Goal: Task Accomplishment & Management: Manage account settings

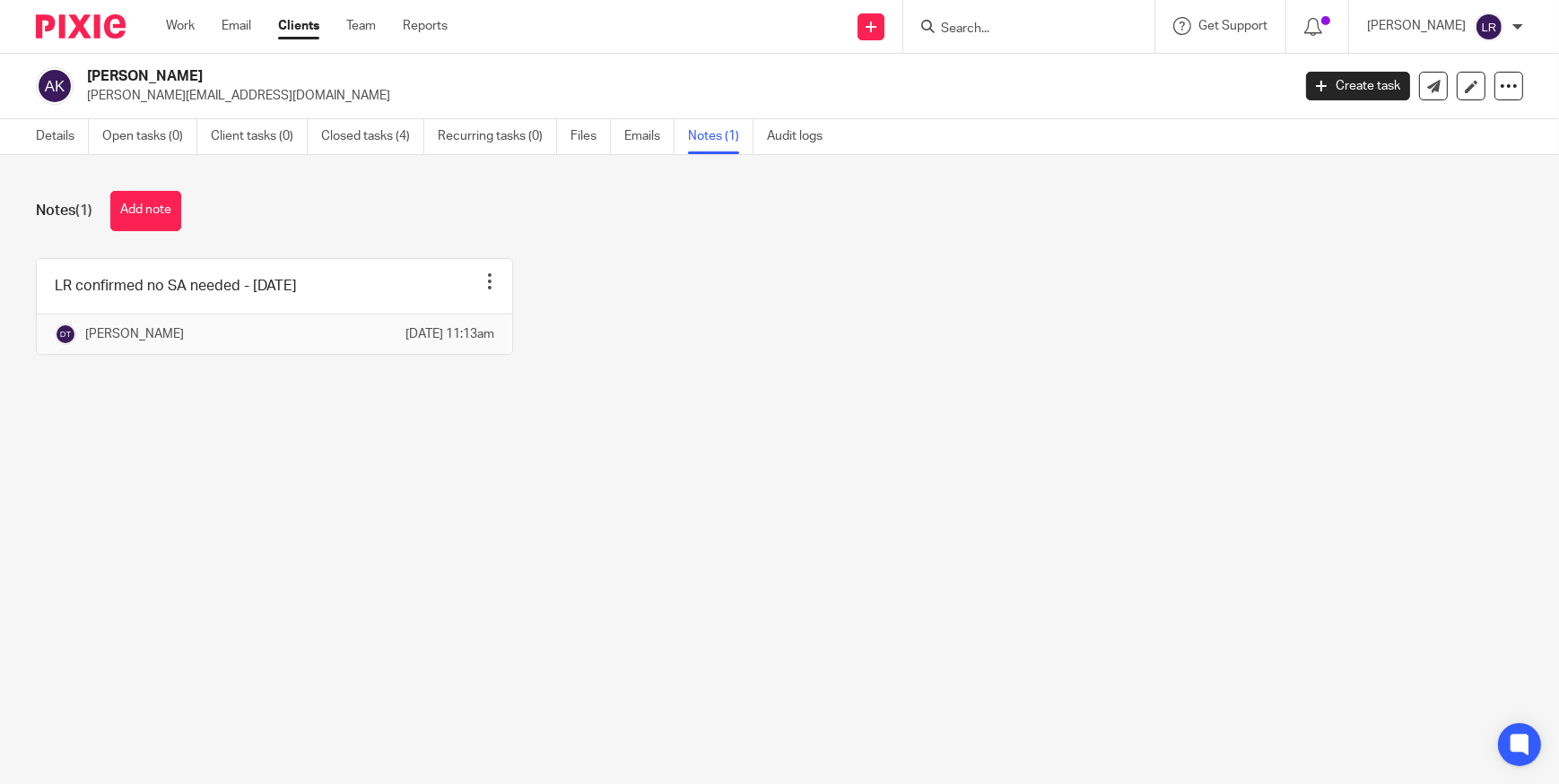
drag, startPoint x: 999, startPoint y: 36, endPoint x: 993, endPoint y: 25, distance: 12.5
click at [999, 32] on form at bounding box center [1035, 26] width 191 height 22
click at [993, 25] on input "Search" at bounding box center [1020, 30] width 161 height 16
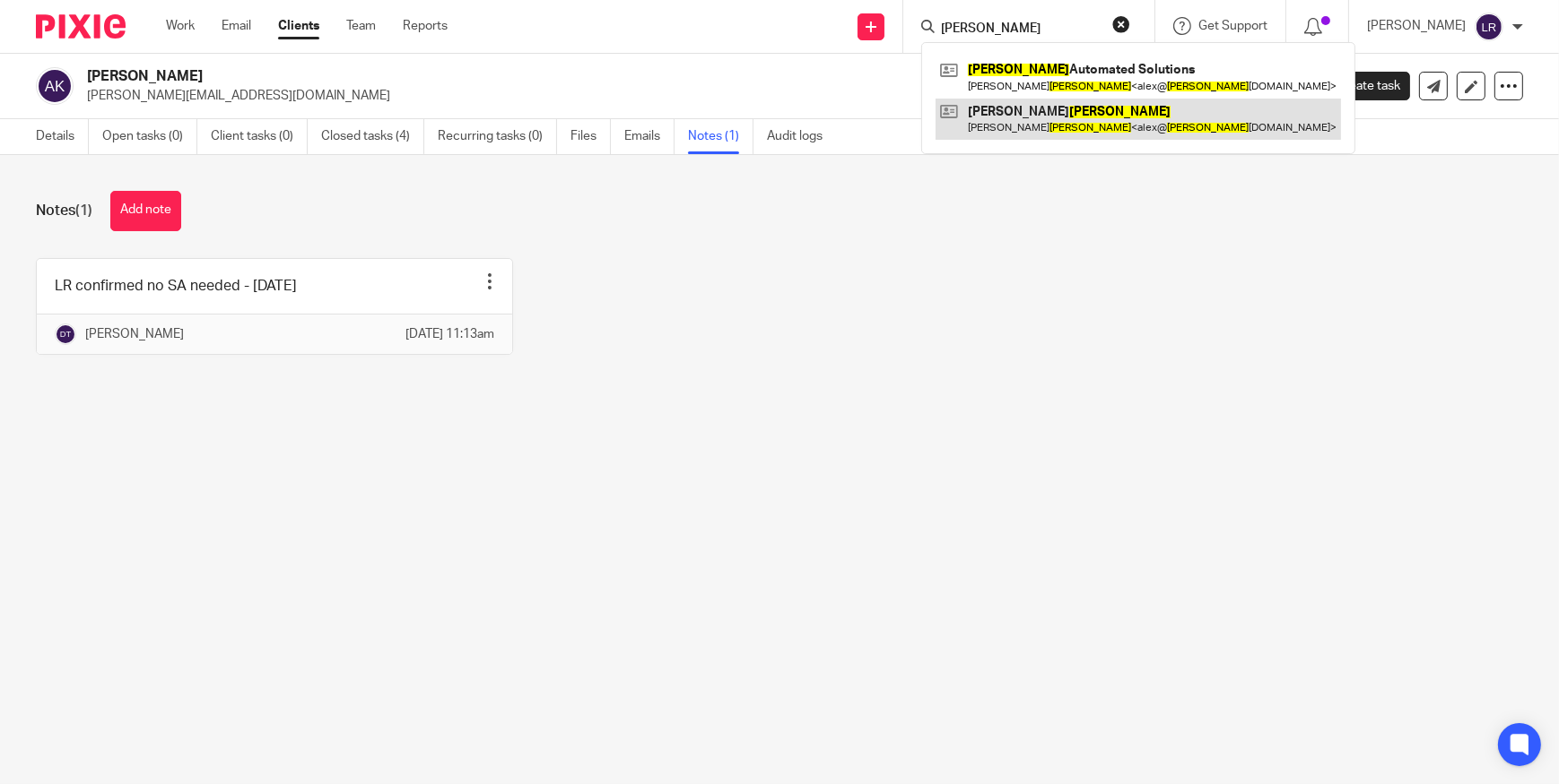
type input "KELLER"
click at [1086, 124] on link at bounding box center [1138, 119] width 406 height 41
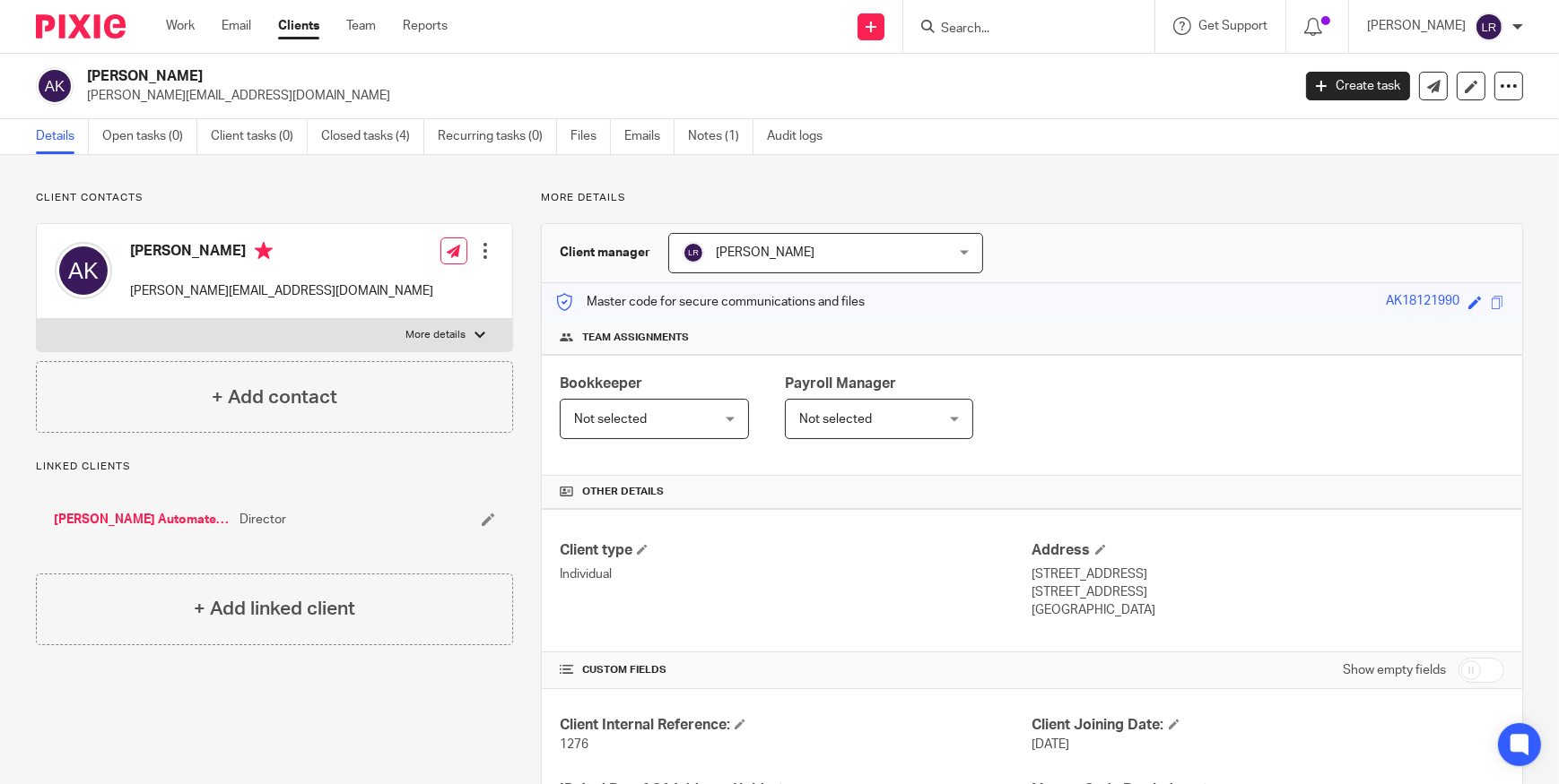
click at [145, 245] on h4 "[PERSON_NAME]" at bounding box center [281, 253] width 303 height 22
copy h4 "[PERSON_NAME]"
click at [223, 246] on h4 "[PERSON_NAME]" at bounding box center [281, 253] width 303 height 22
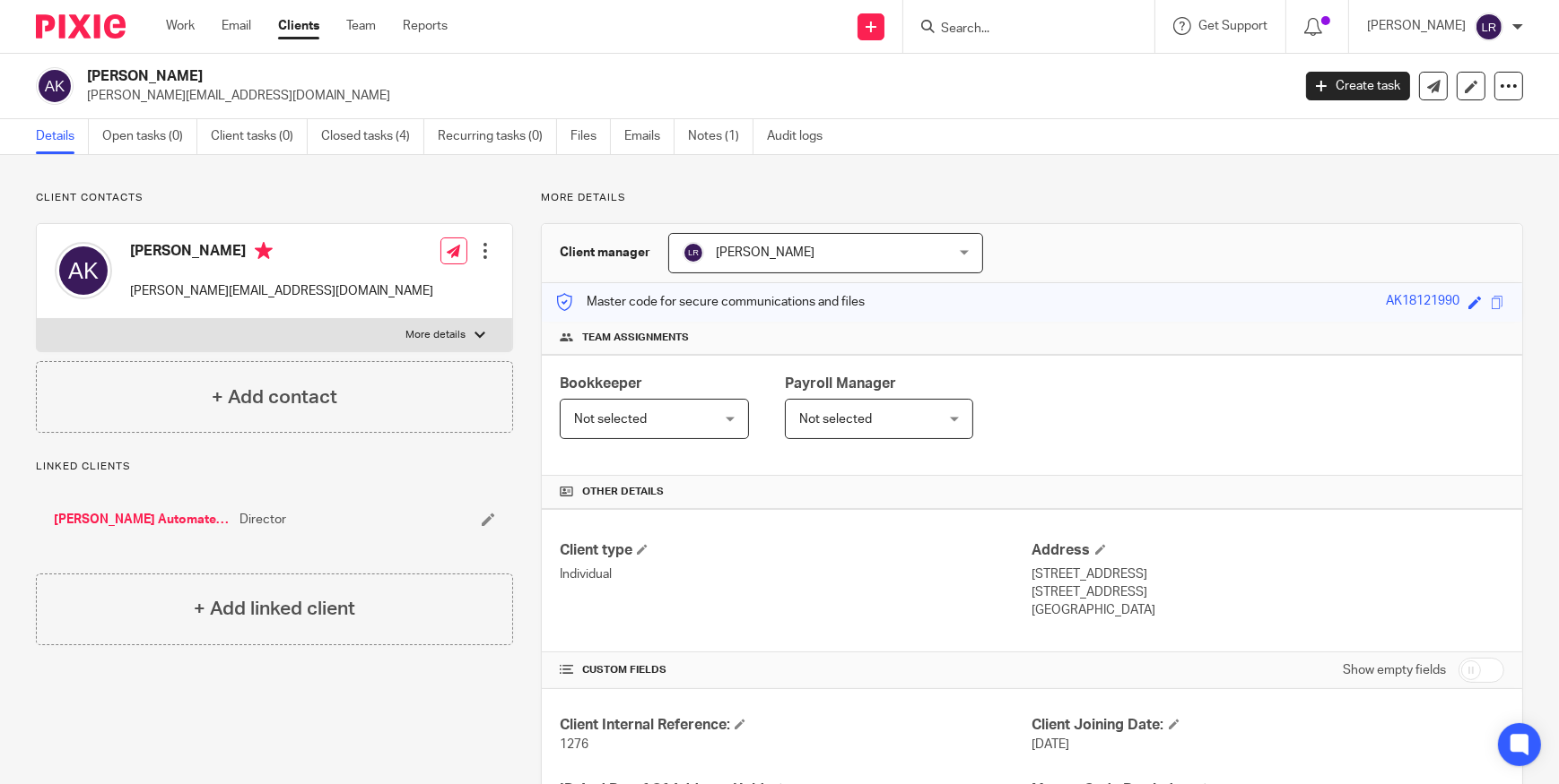
copy h4 "[PERSON_NAME]"
click at [444, 341] on p "More details" at bounding box center [436, 335] width 60 height 14
click at [37, 319] on input "More details" at bounding box center [36, 318] width 1 height 1
checkbox input "true"
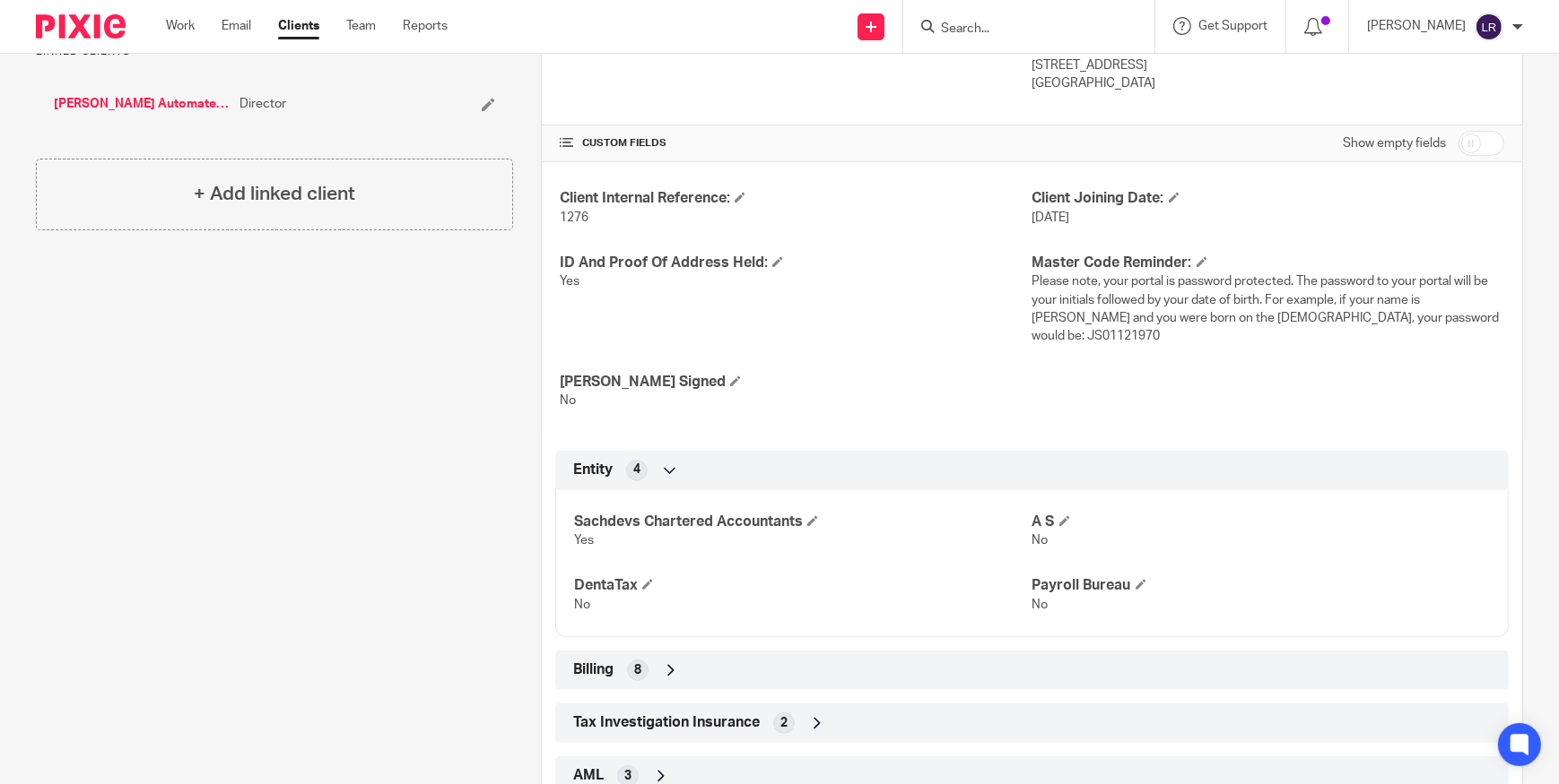
scroll to position [641, 0]
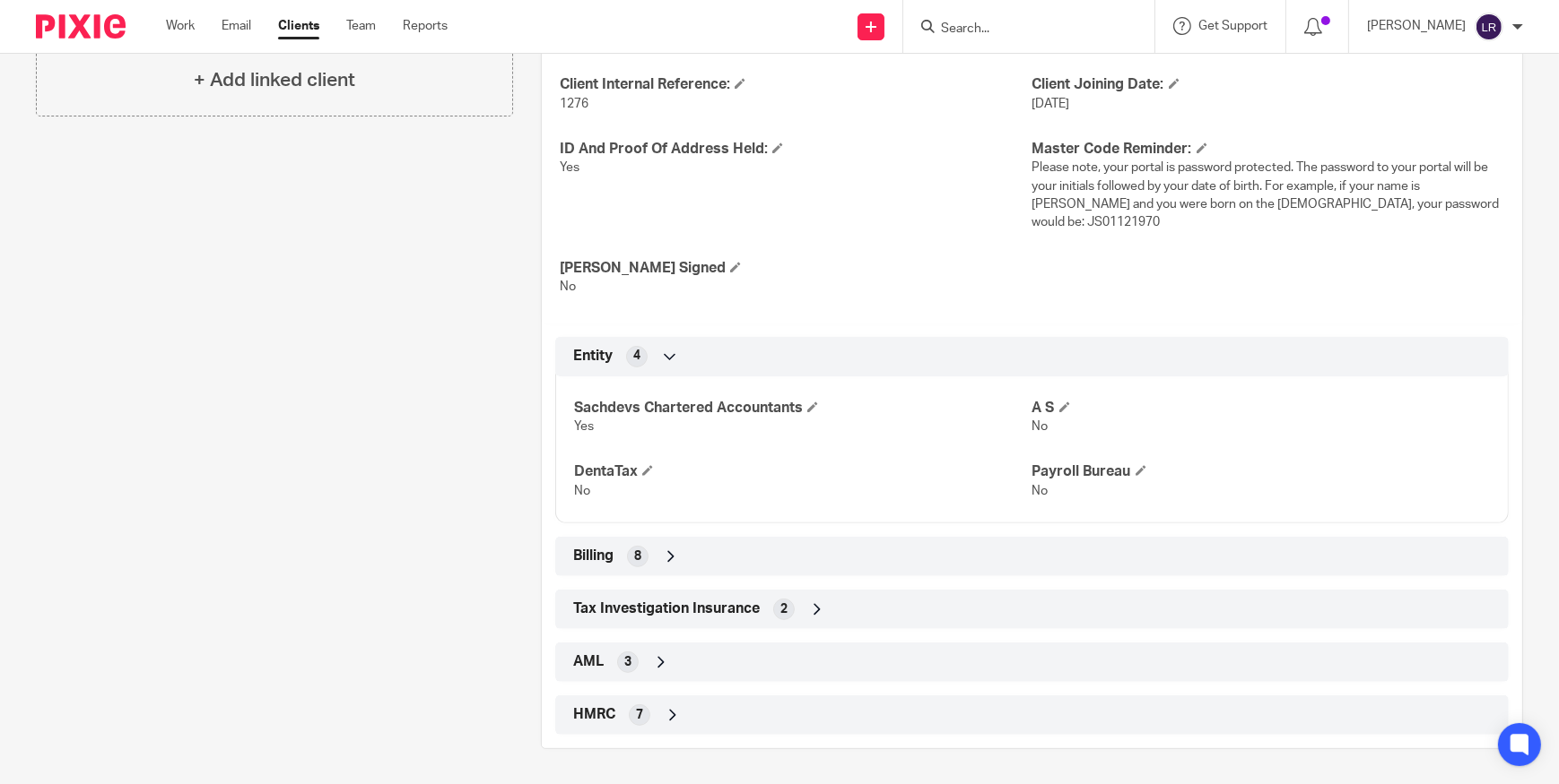
click at [726, 704] on div "HMRC 7" at bounding box center [1032, 715] width 927 height 31
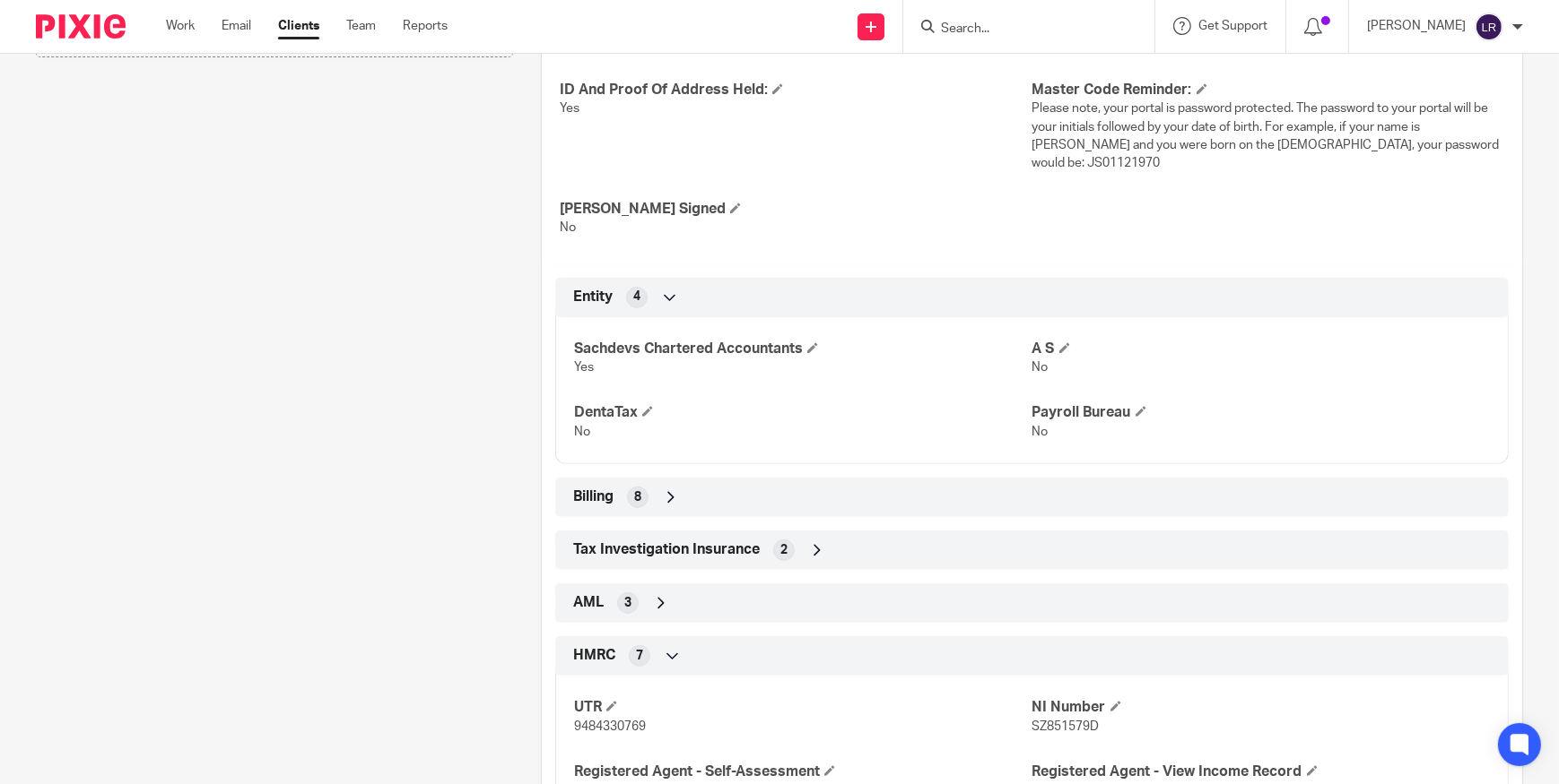
scroll to position [917, 0]
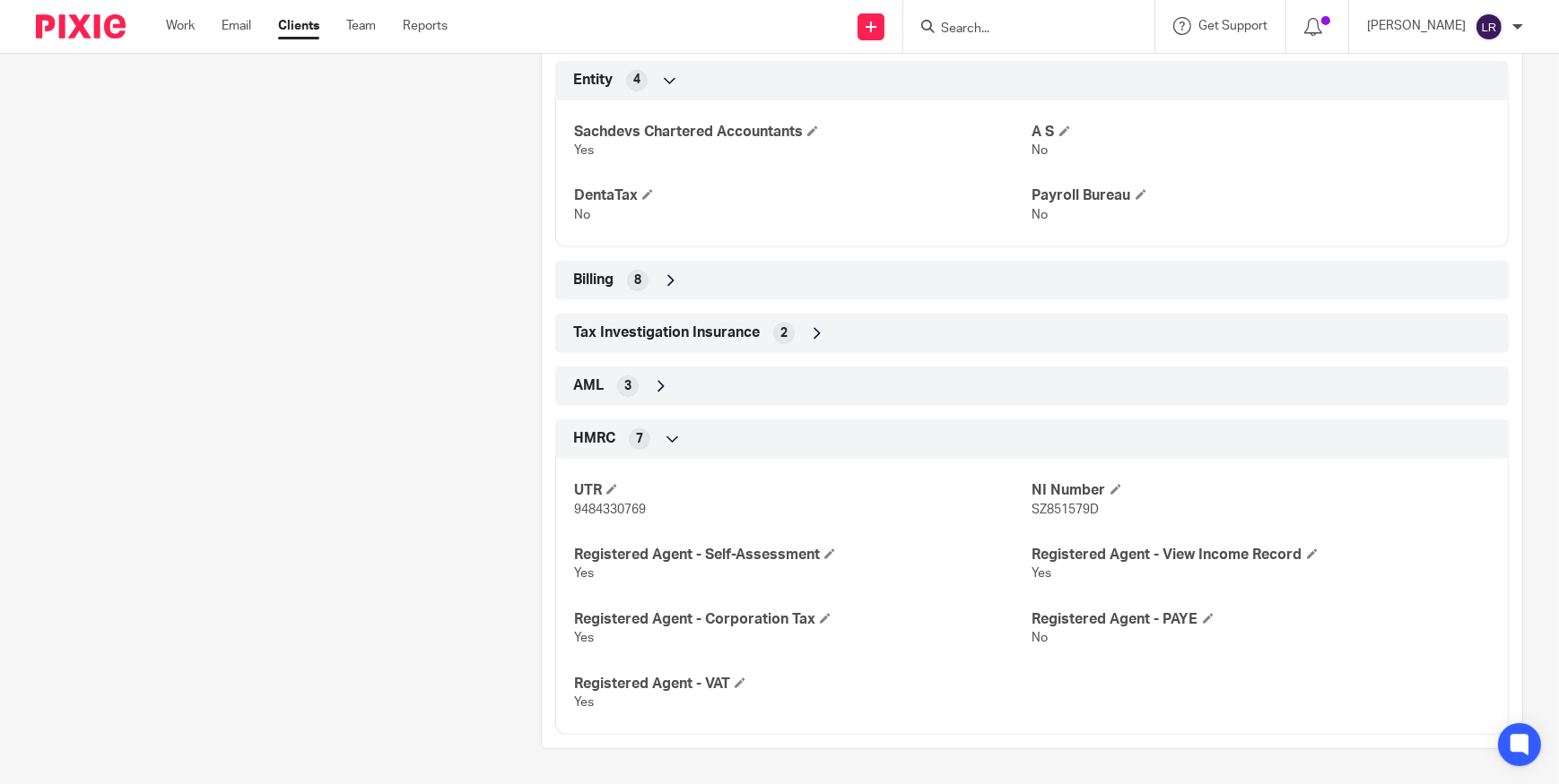
click at [623, 508] on span "9484330769" at bounding box center [610, 510] width 72 height 13
copy span "9484330769"
click at [1074, 505] on span "SZ851579D" at bounding box center [1066, 510] width 67 height 13
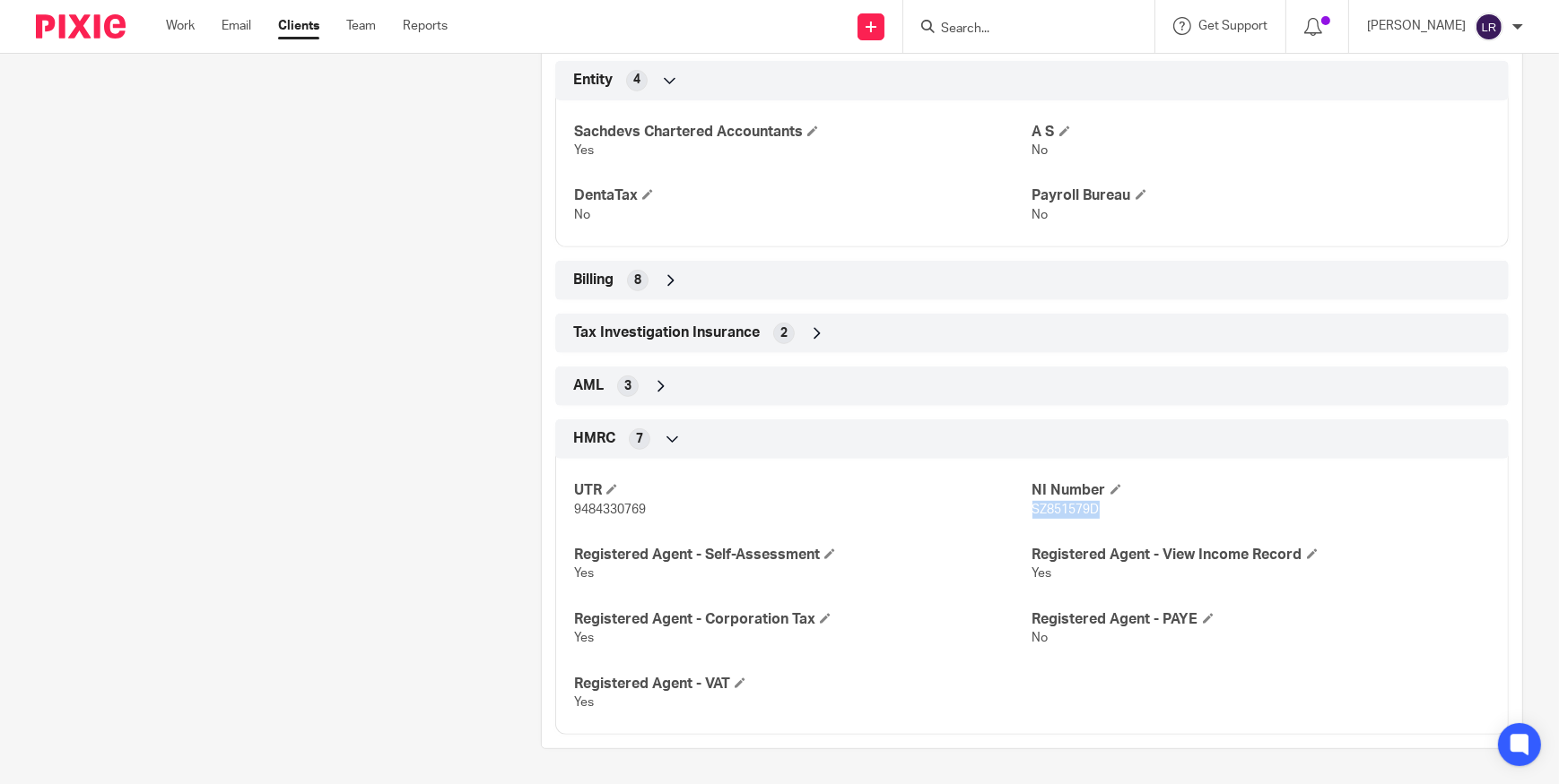
copy span "SZ851579D"
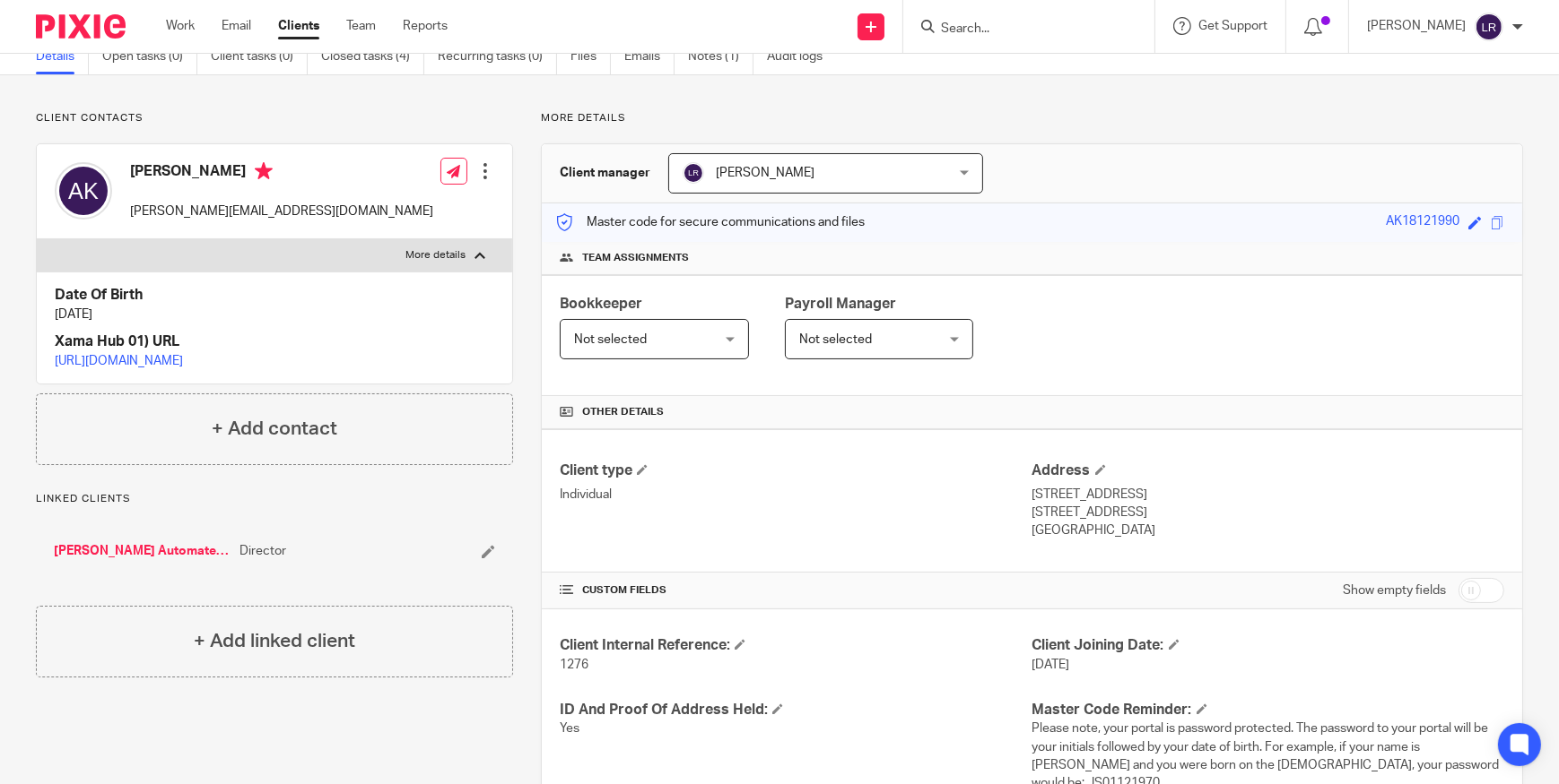
scroll to position [0, 0]
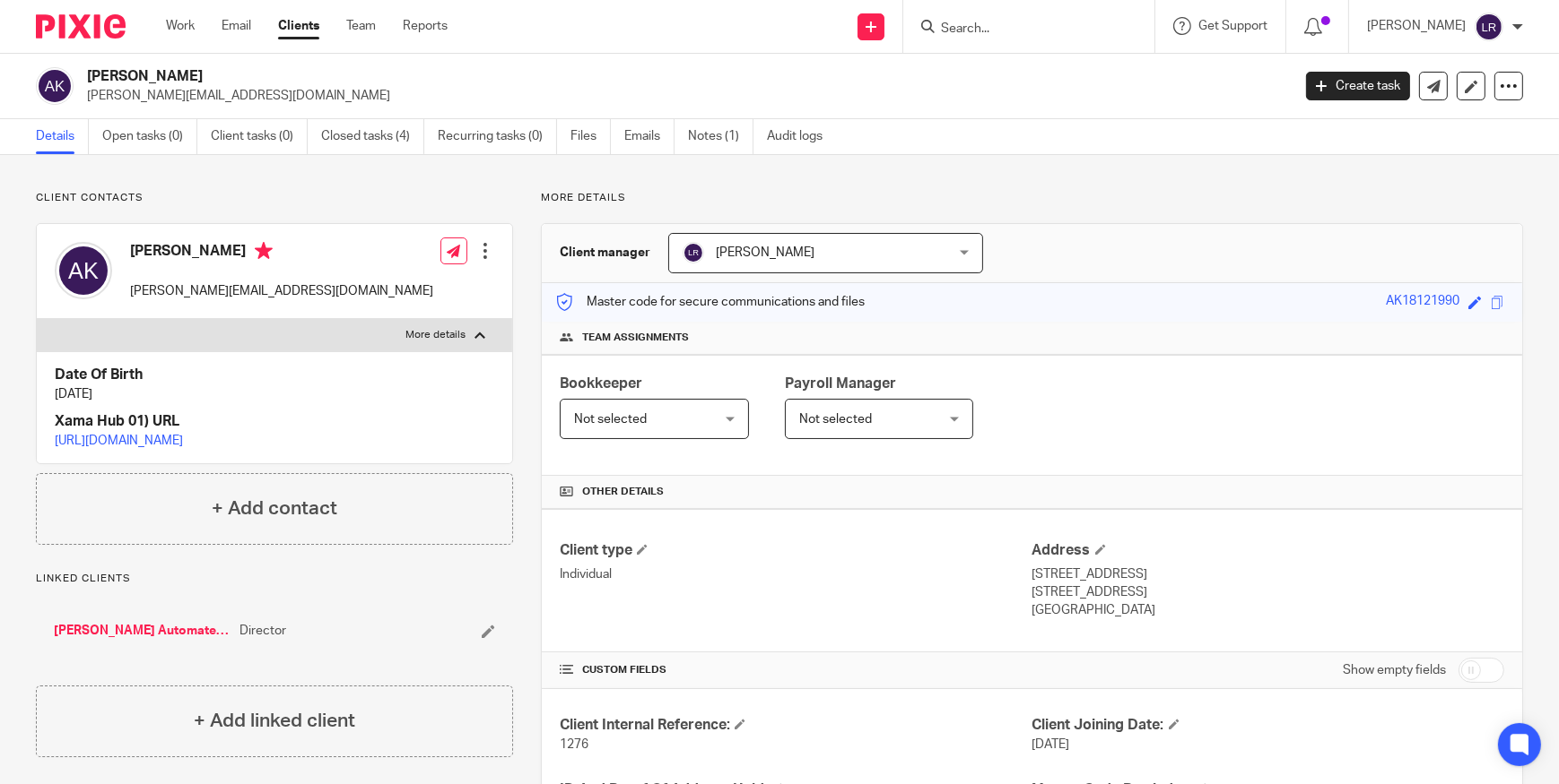
click at [1069, 570] on p "40 Hathaway Road" at bounding box center [1268, 575] width 471 height 18
copy div "40 Hathaway Road"
click at [1042, 595] on p "Coventry, CV4 9HW" at bounding box center [1268, 593] width 471 height 18
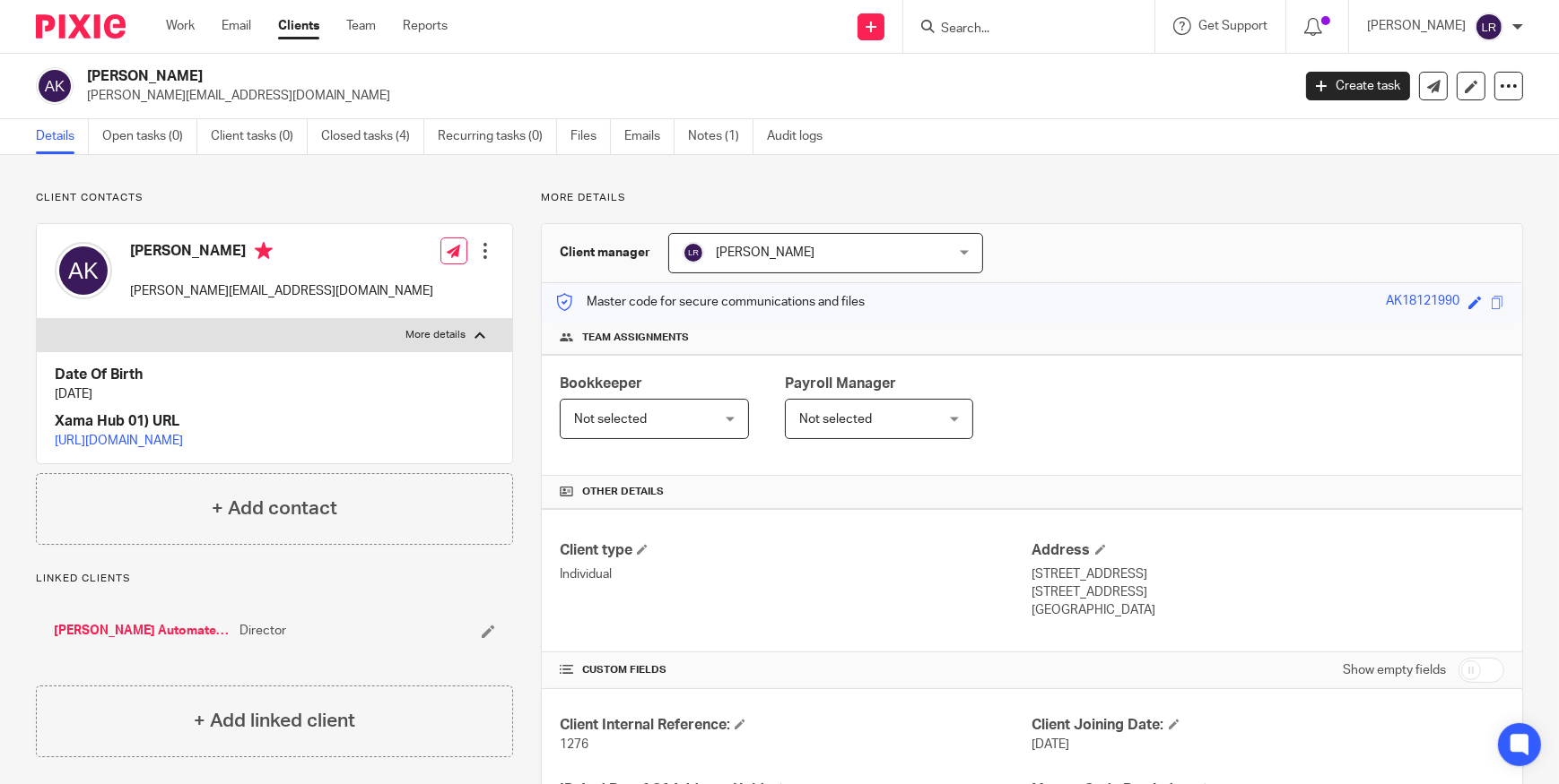
click at [1042, 595] on p "Coventry, CV4 9HW" at bounding box center [1268, 593] width 471 height 18
copy p "Coventry"
drag, startPoint x: 1080, startPoint y: 590, endPoint x: 1157, endPoint y: 591, distance: 77.0
click at [1157, 591] on p "Coventry, CV4 9HW" at bounding box center [1268, 593] width 471 height 18
copy p "CV4 9HW"
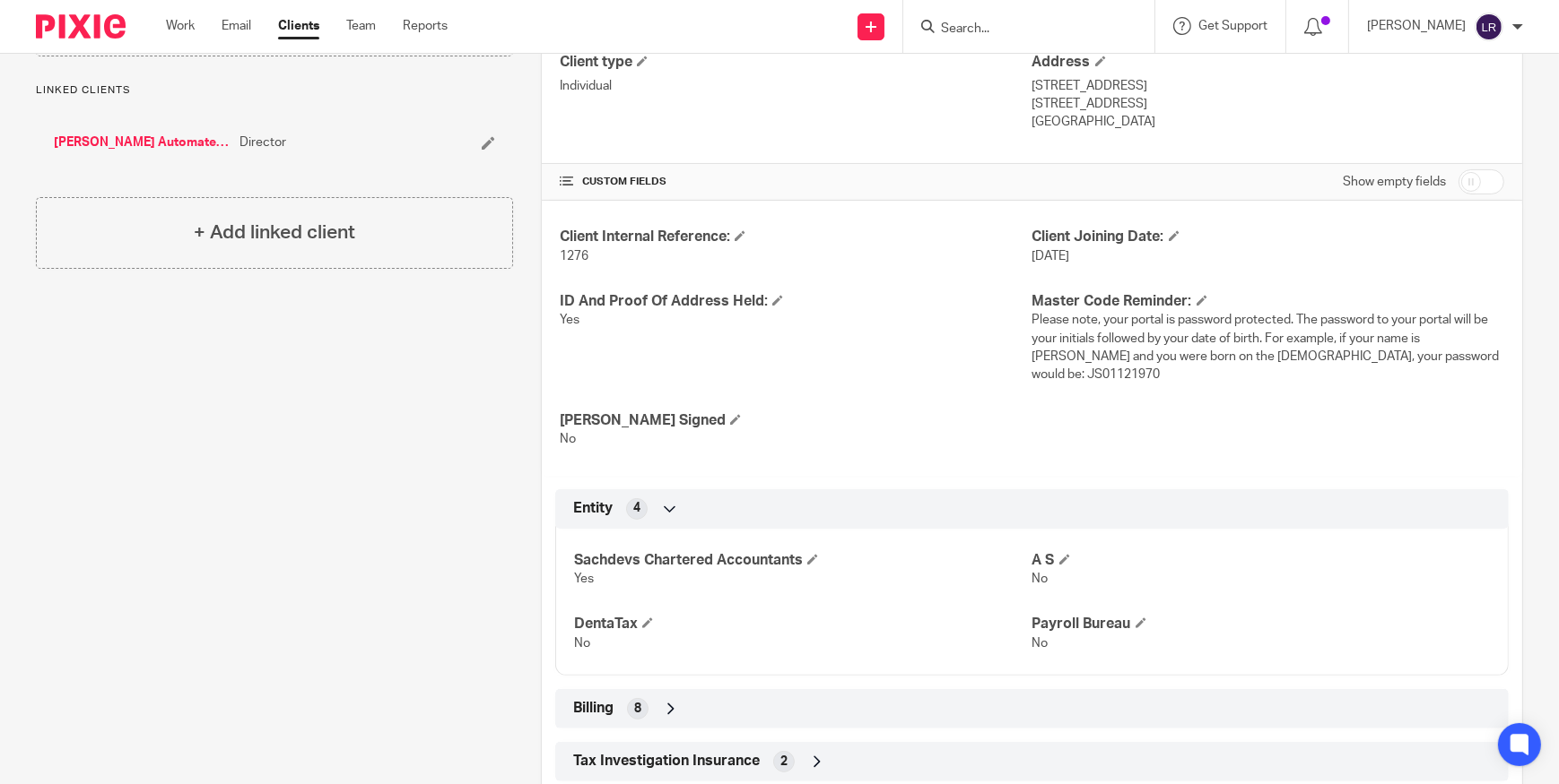
scroll to position [897, 0]
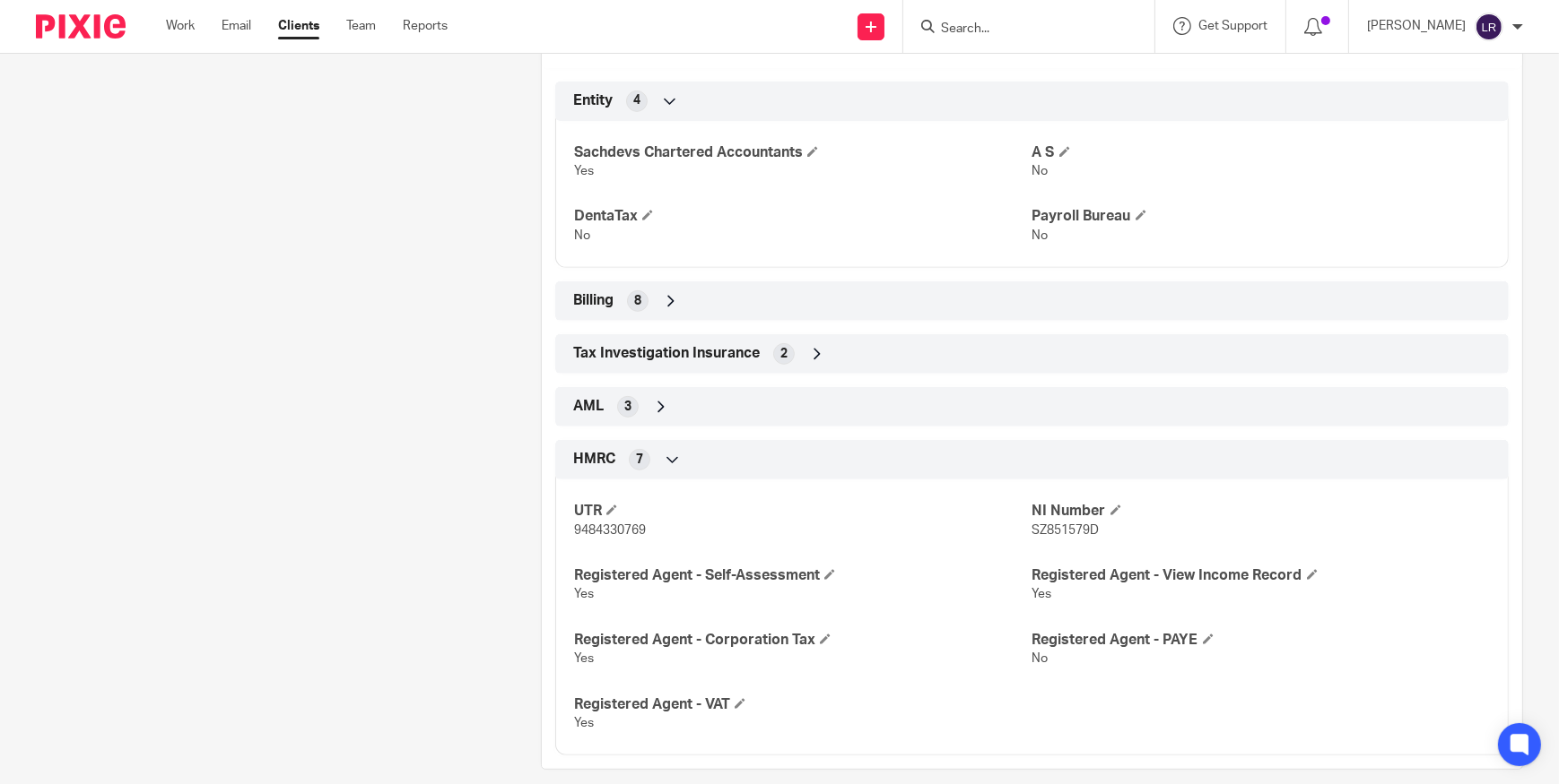
click at [1058, 532] on span "SZ851579D" at bounding box center [1066, 530] width 67 height 13
copy span "SZ851579D"
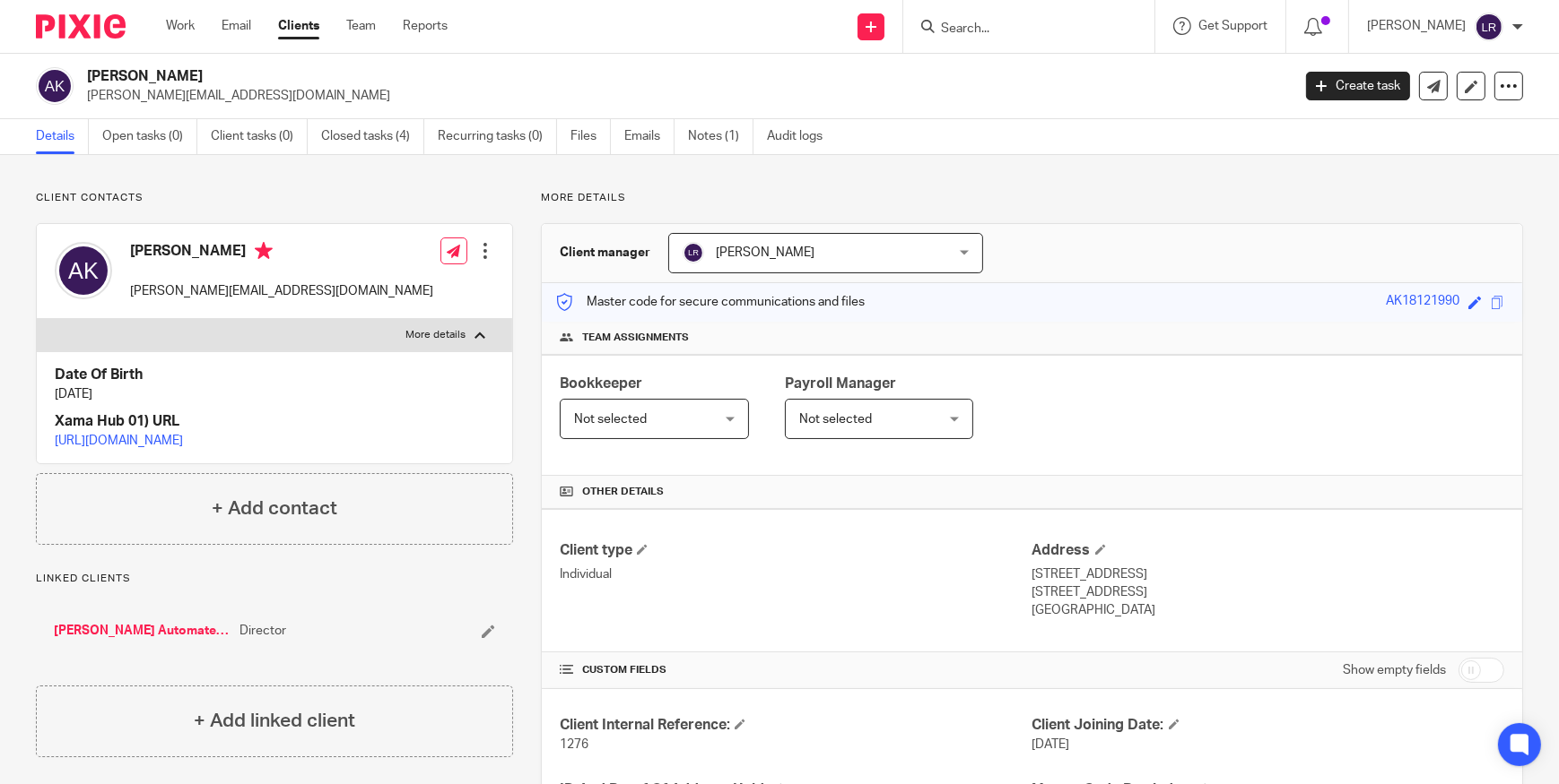
scroll to position [0, 0]
click at [695, 131] on link "Notes (1)" at bounding box center [721, 136] width 66 height 35
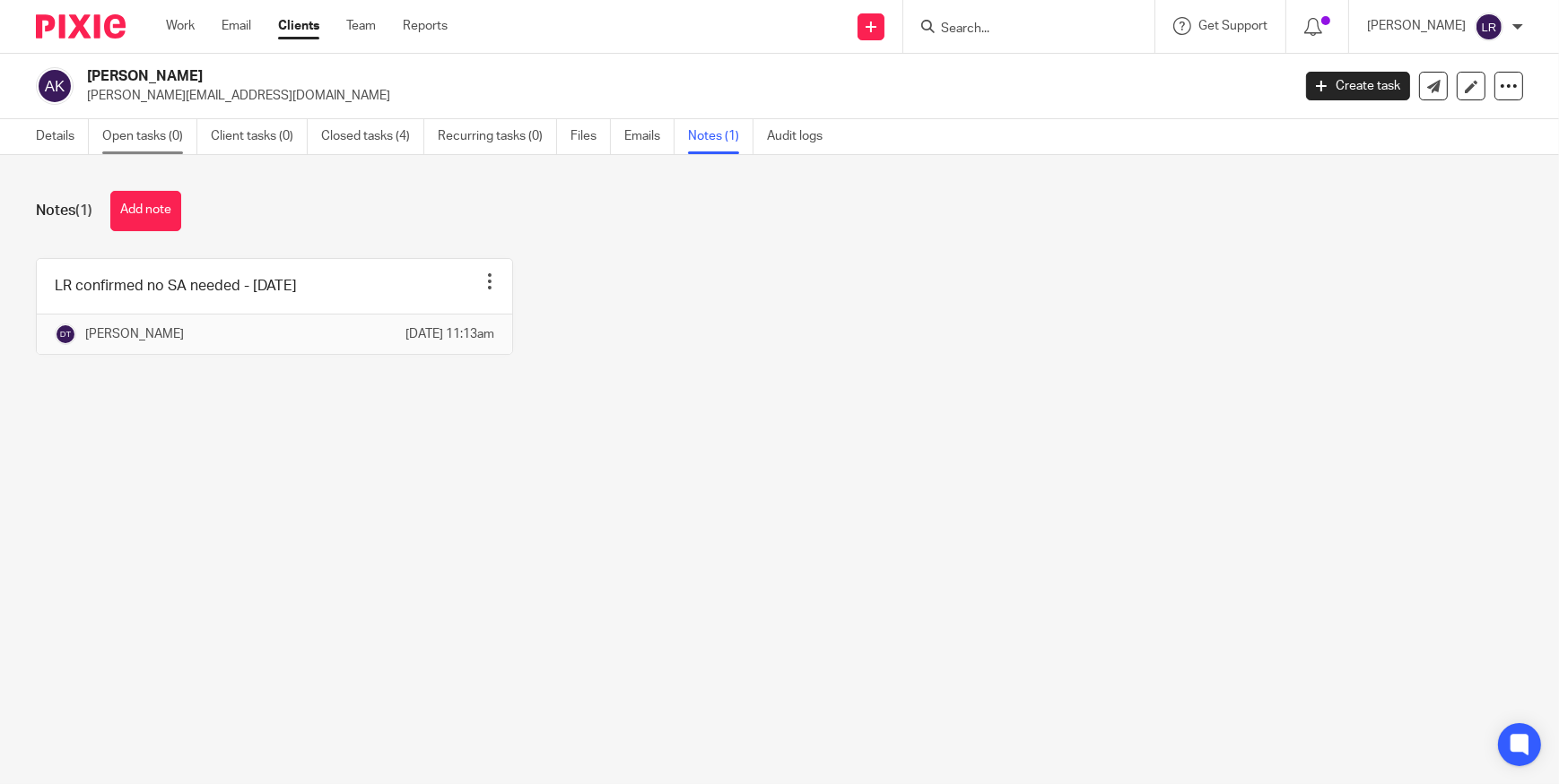
click at [143, 136] on link "Open tasks (0)" at bounding box center [150, 136] width 95 height 35
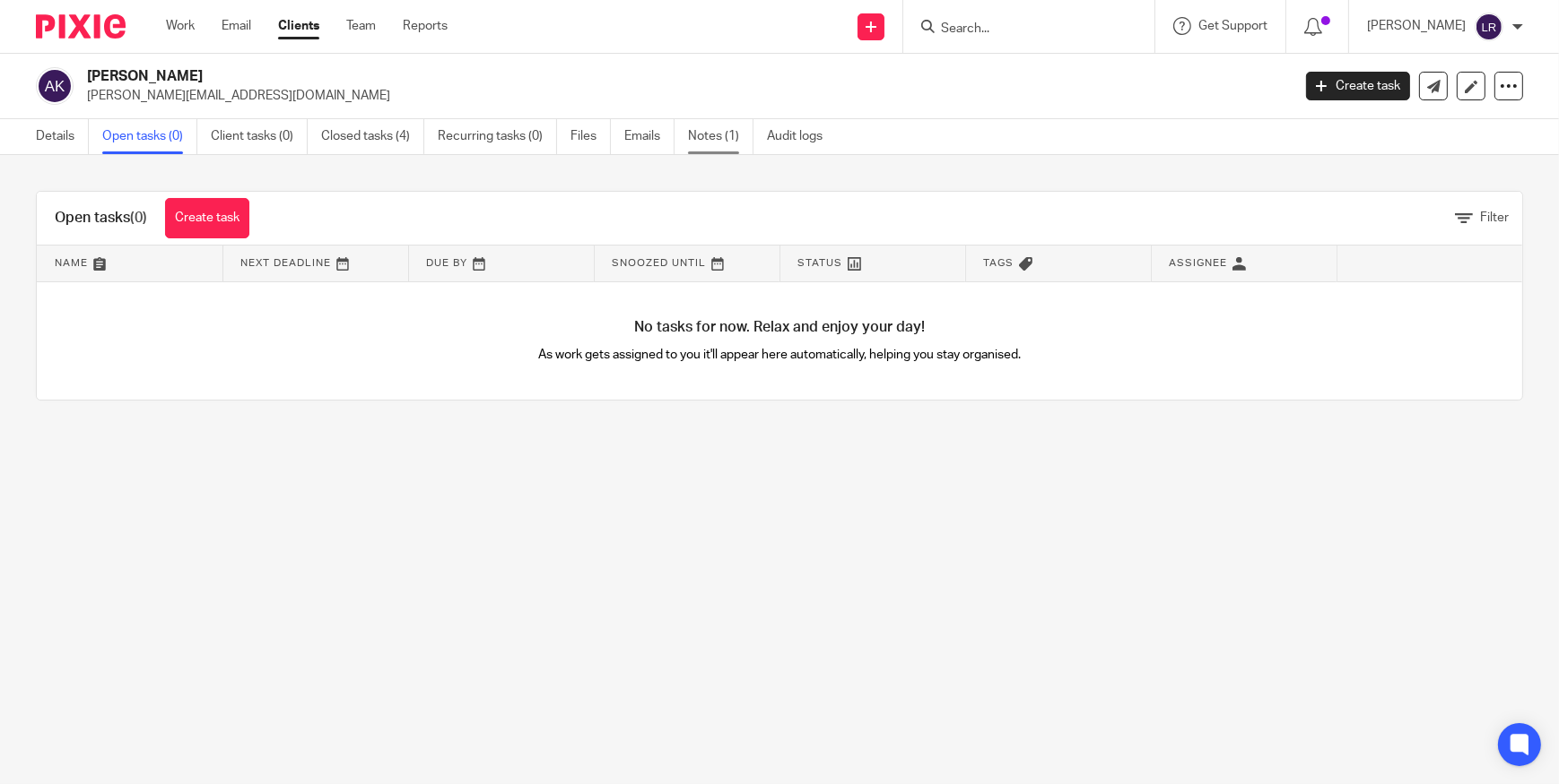
click at [727, 148] on link "Notes (1)" at bounding box center [721, 136] width 66 height 35
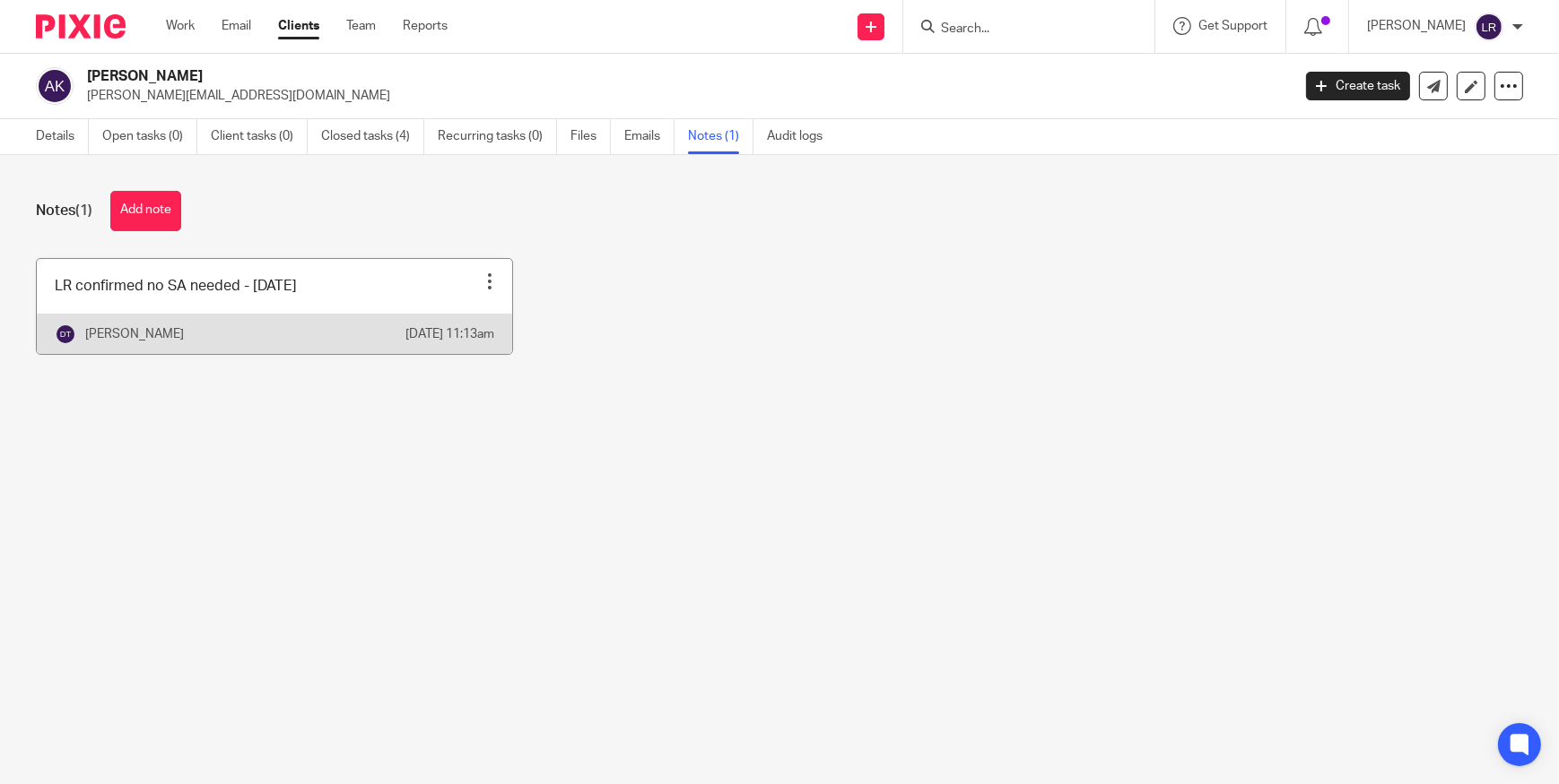
click at [485, 282] on div at bounding box center [489, 282] width 18 height 18
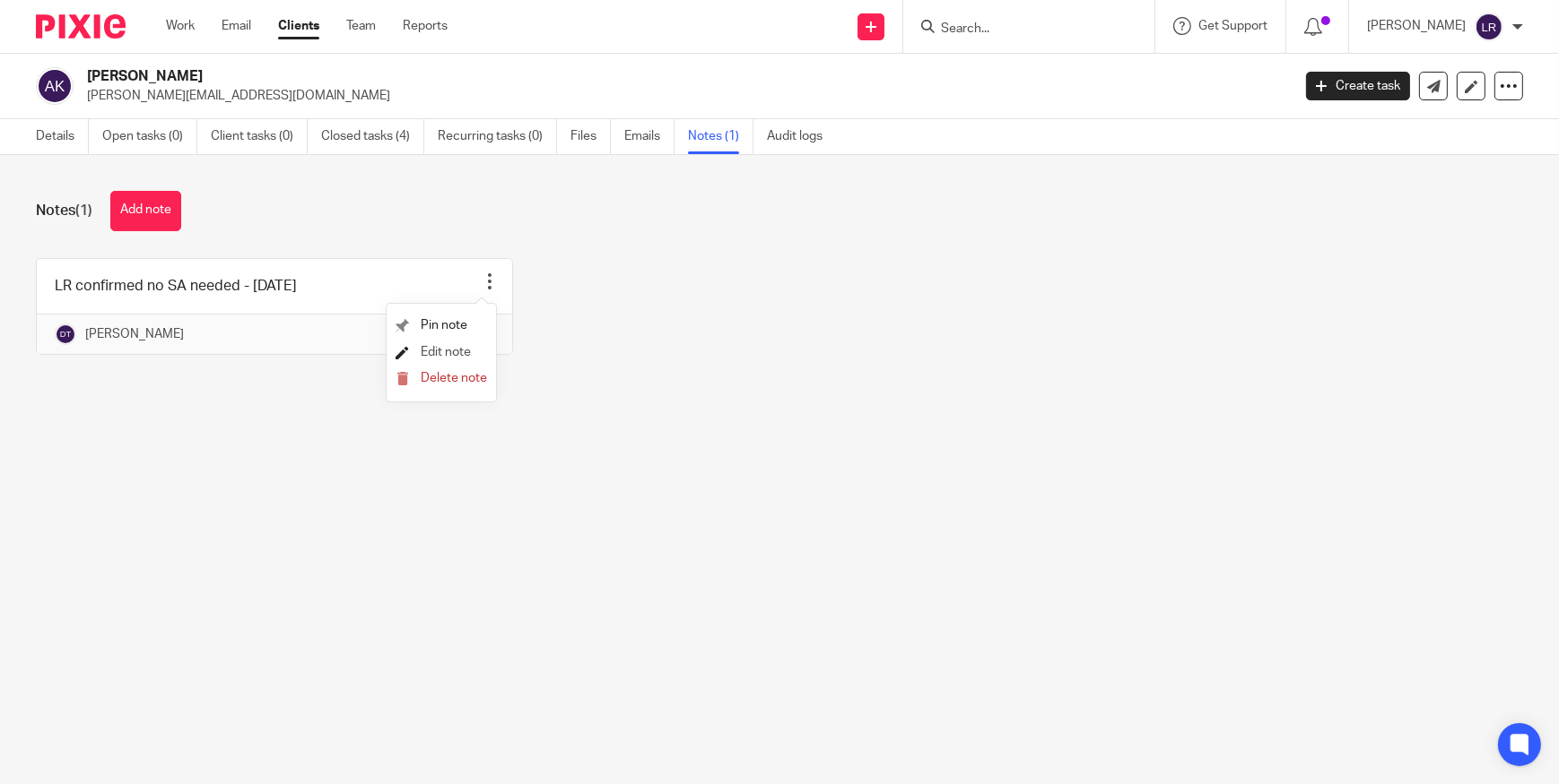
click at [450, 354] on span "Edit note" at bounding box center [446, 352] width 50 height 13
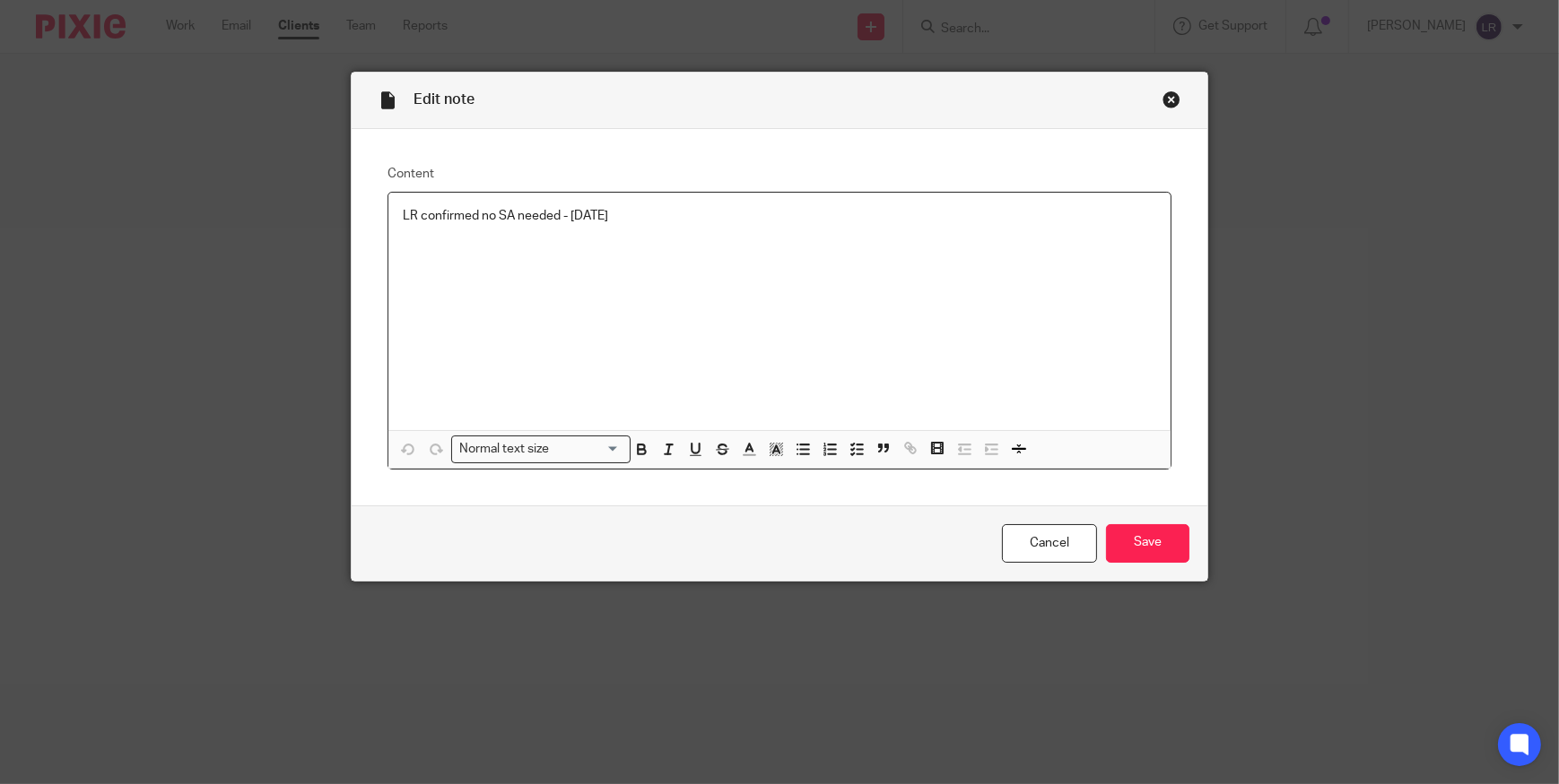
click at [667, 230] on div "LR confirmed no SA needed - [DATE]" at bounding box center [780, 311] width 782 height 237
click at [492, 253] on p "He's got shares" at bounding box center [780, 252] width 754 height 18
click at [448, 245] on p "He's got shares" at bounding box center [780, 252] width 754 height 18
click at [556, 254] on p "He's got profit from shares" at bounding box center [780, 252] width 754 height 18
click at [506, 251] on p "He's got profit from shares" at bounding box center [780, 252] width 754 height 18
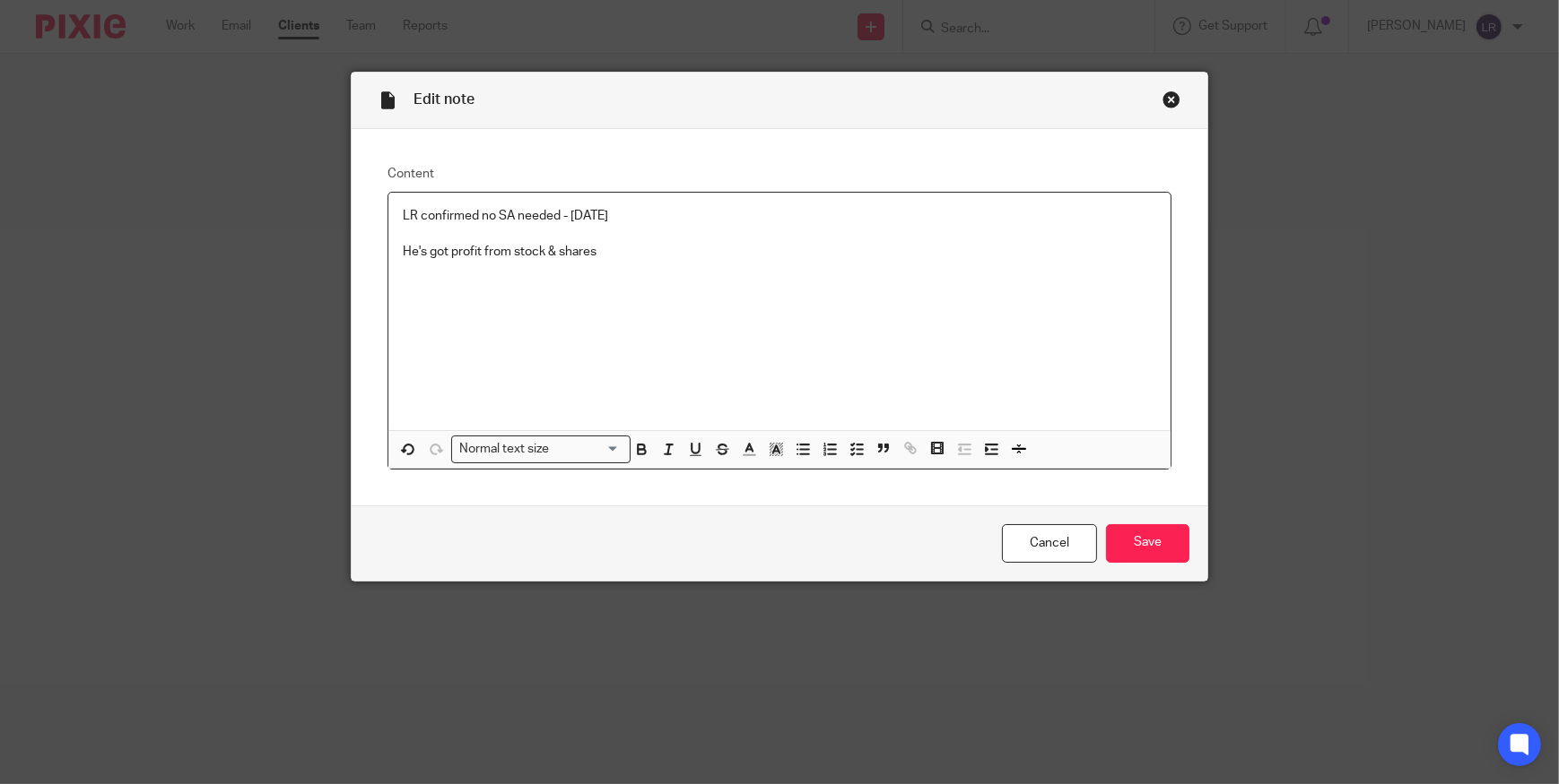
click at [493, 251] on p "He's got profit from stock & shares" at bounding box center [780, 252] width 754 height 18
click at [671, 240] on p at bounding box center [780, 234] width 754 height 18
click at [652, 249] on p "He's got profit from stock & shares" at bounding box center [780, 252] width 754 height 18
click at [1123, 544] on input "Save" at bounding box center [1147, 543] width 84 height 39
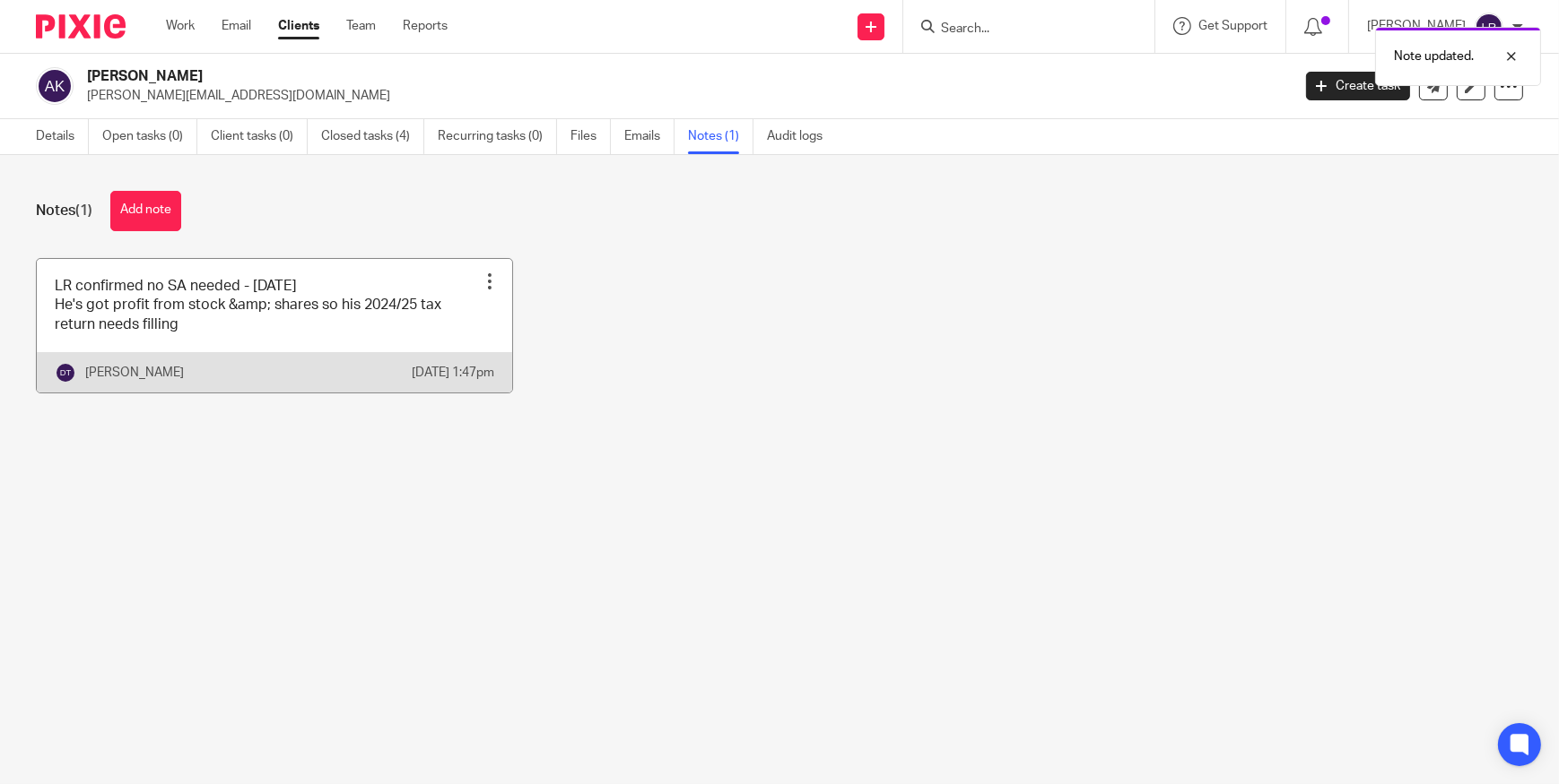
click at [126, 324] on link at bounding box center [274, 326] width 475 height 133
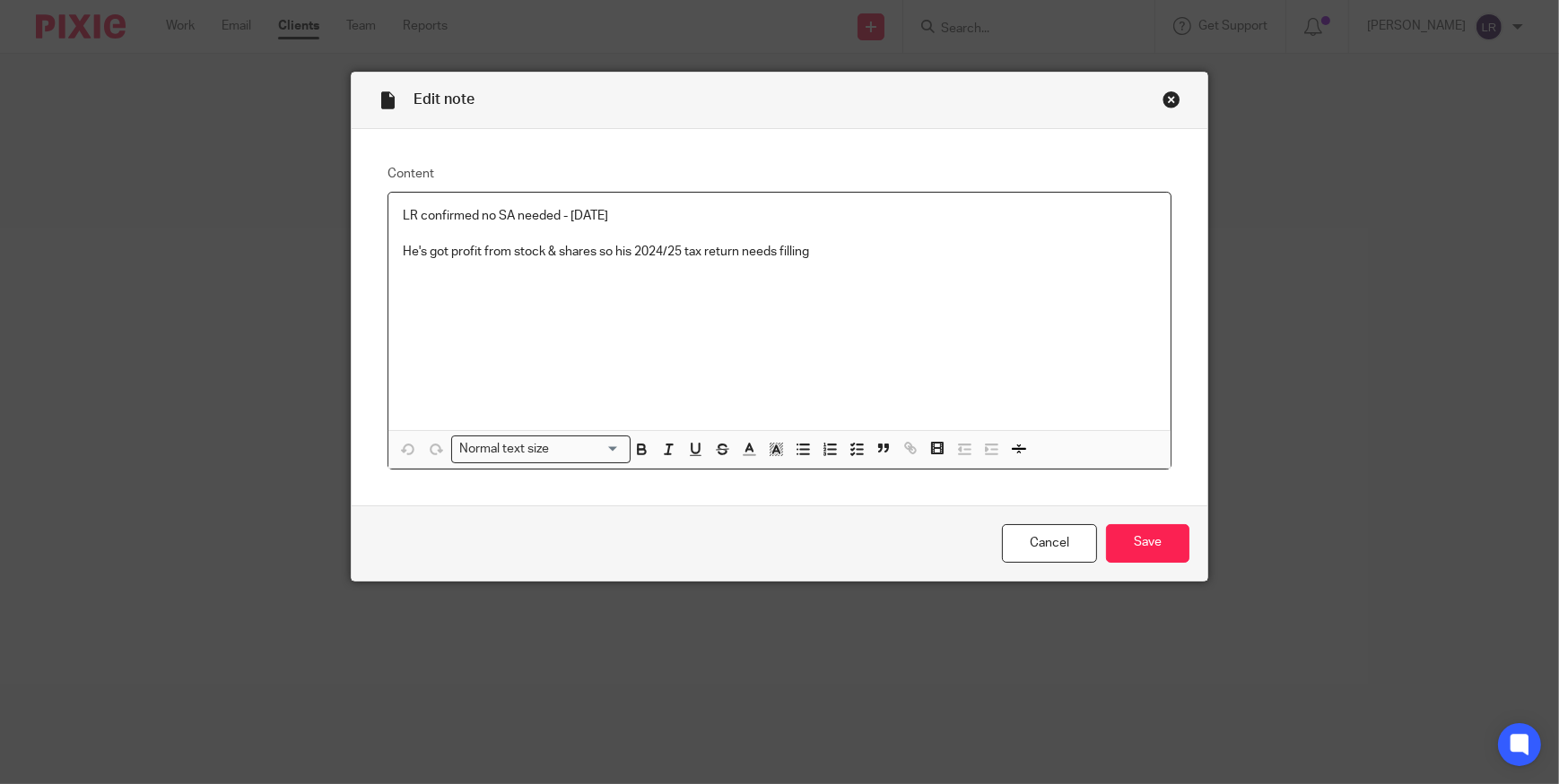
click at [393, 250] on div "LR confirmed no SA needed - 21/05/2025 He's got profit from stock & shares so h…" at bounding box center [780, 311] width 782 height 237
click at [1146, 534] on input "Save" at bounding box center [1147, 543] width 84 height 39
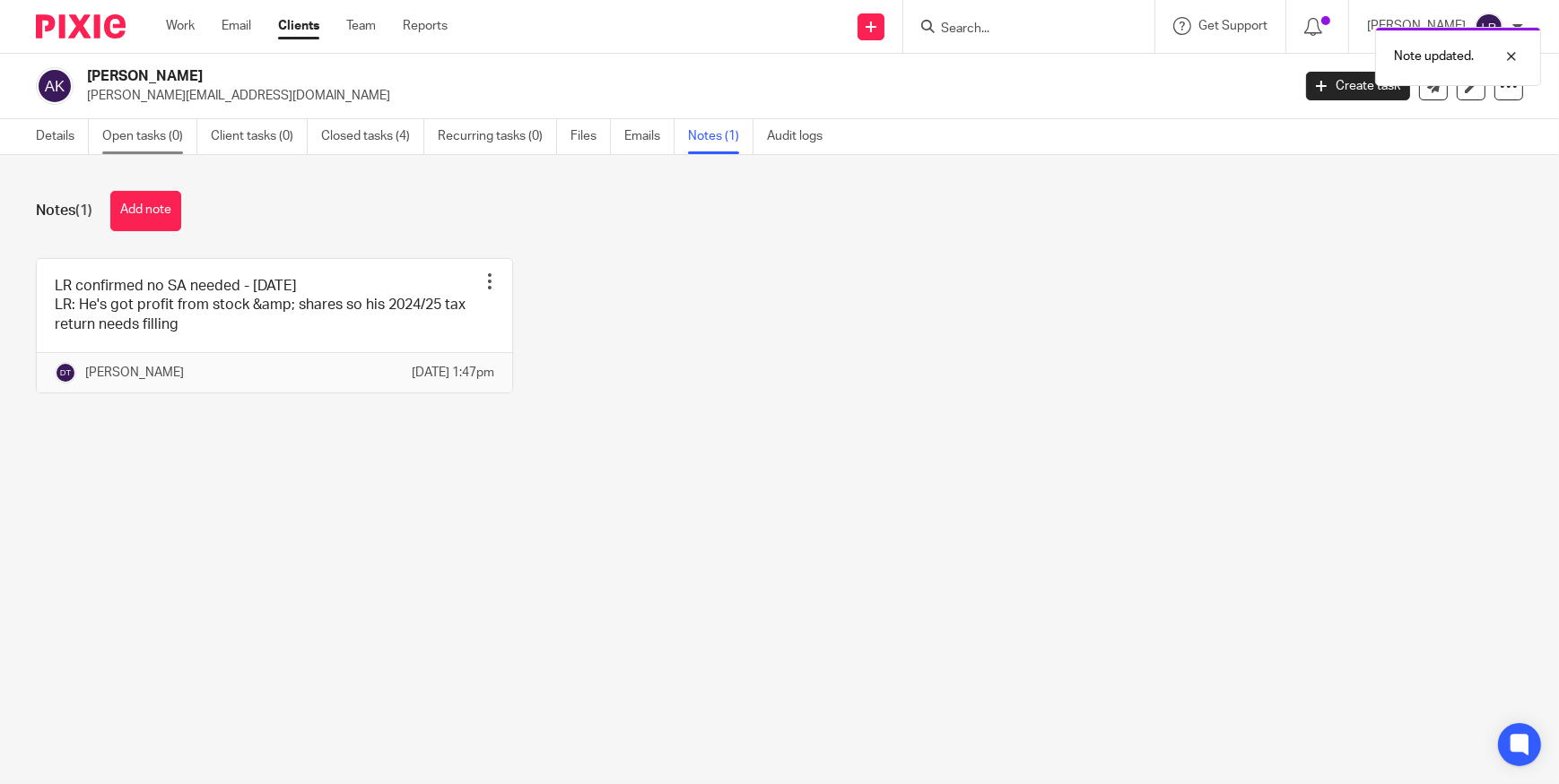
click at [132, 150] on link "Open tasks (0)" at bounding box center [150, 136] width 95 height 35
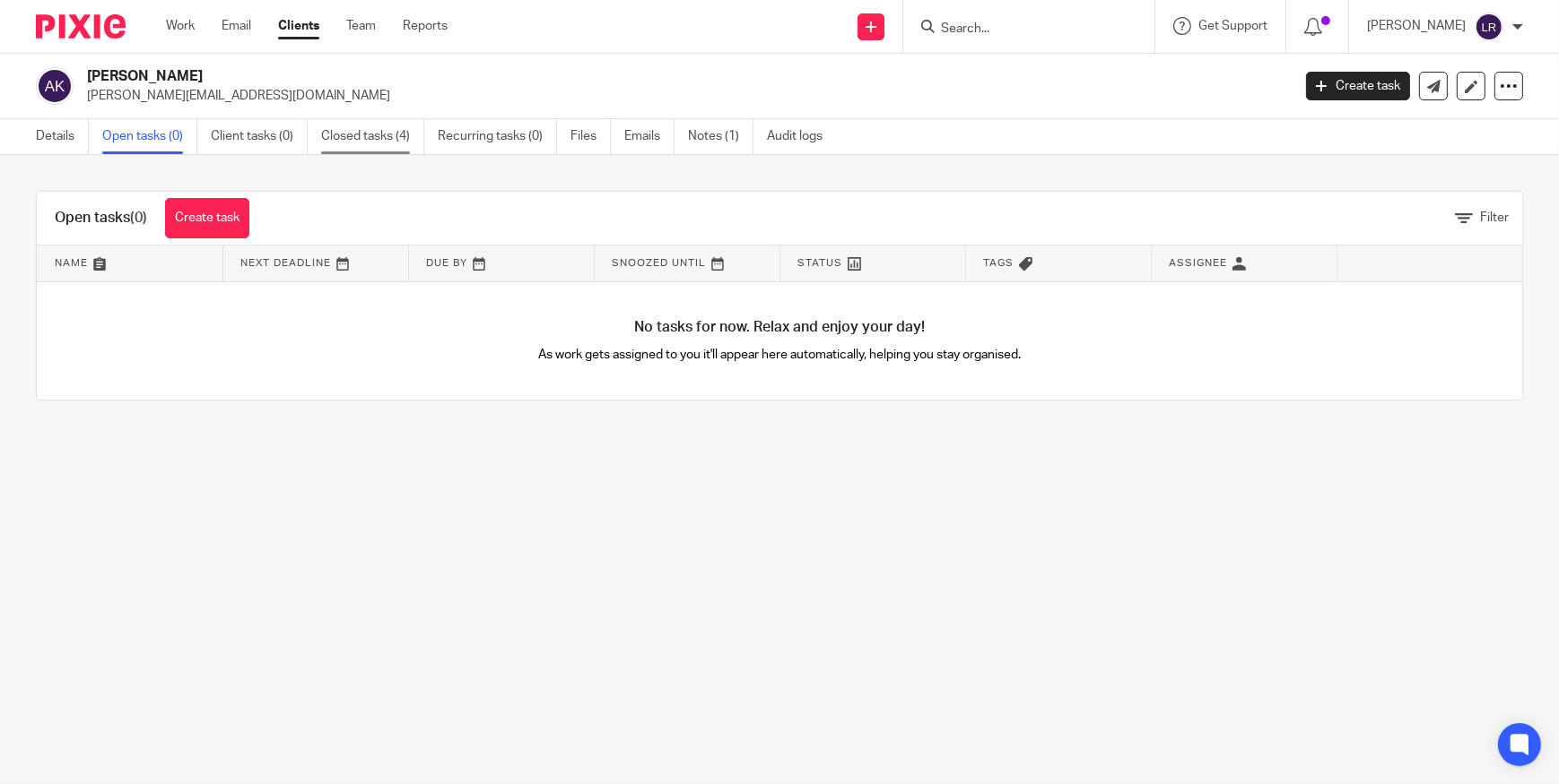
click at [396, 146] on link "Closed tasks (4)" at bounding box center [372, 136] width 103 height 35
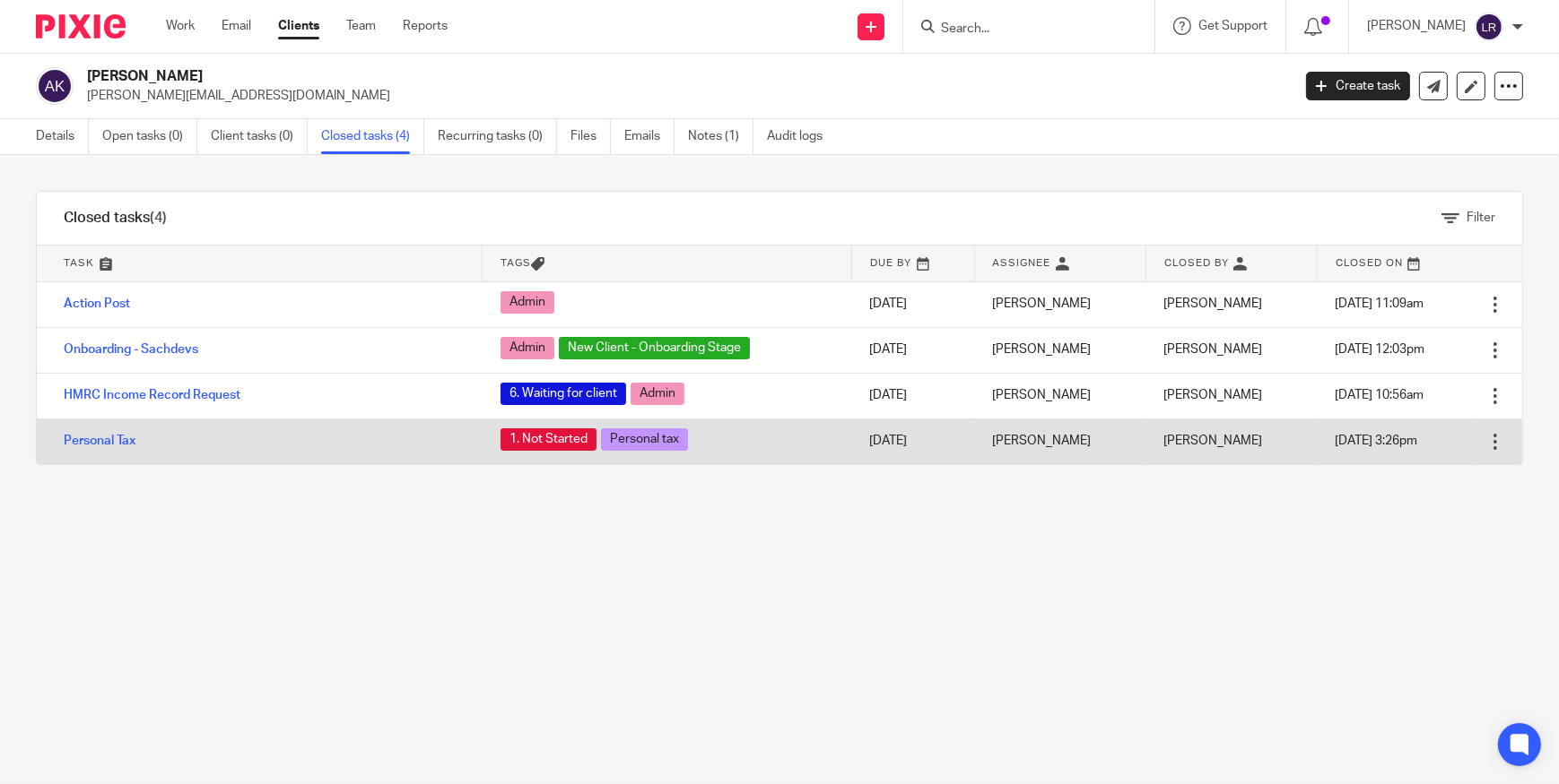
click at [1486, 439] on div at bounding box center [1495, 442] width 18 height 18
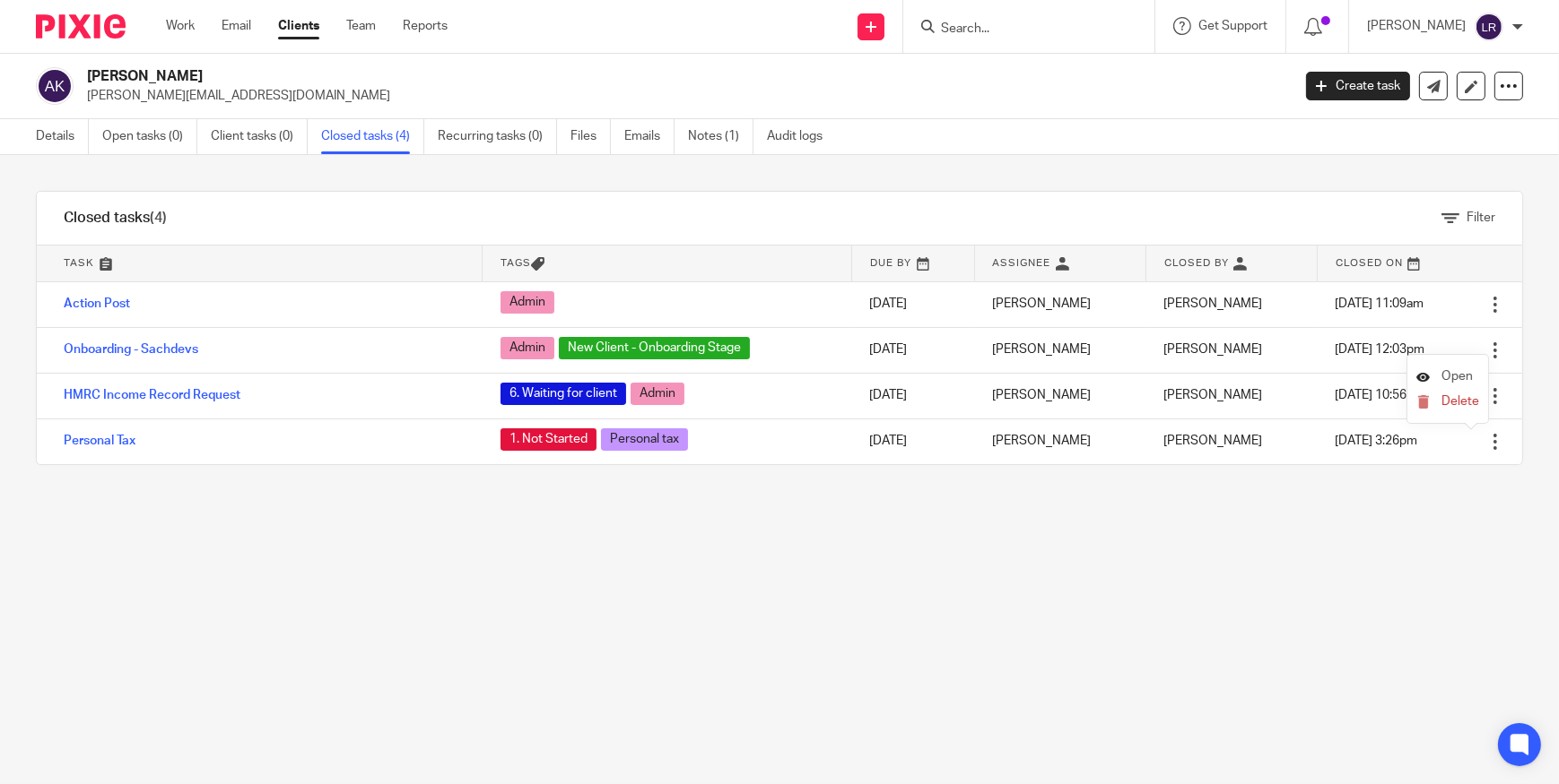
click at [1445, 375] on span "Open" at bounding box center [1456, 377] width 31 height 13
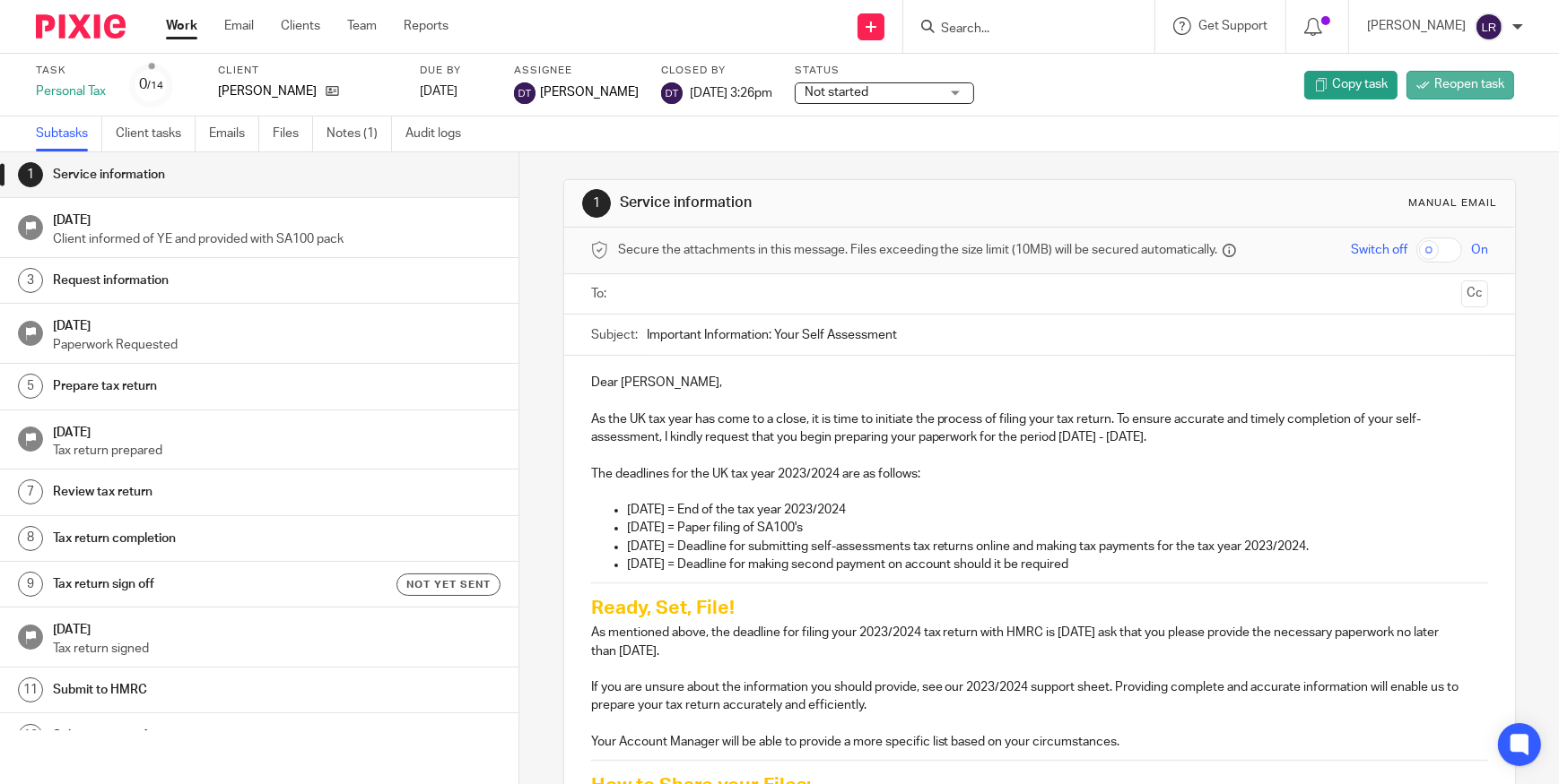
click at [1444, 87] on span "Reopen task" at bounding box center [1469, 85] width 70 height 18
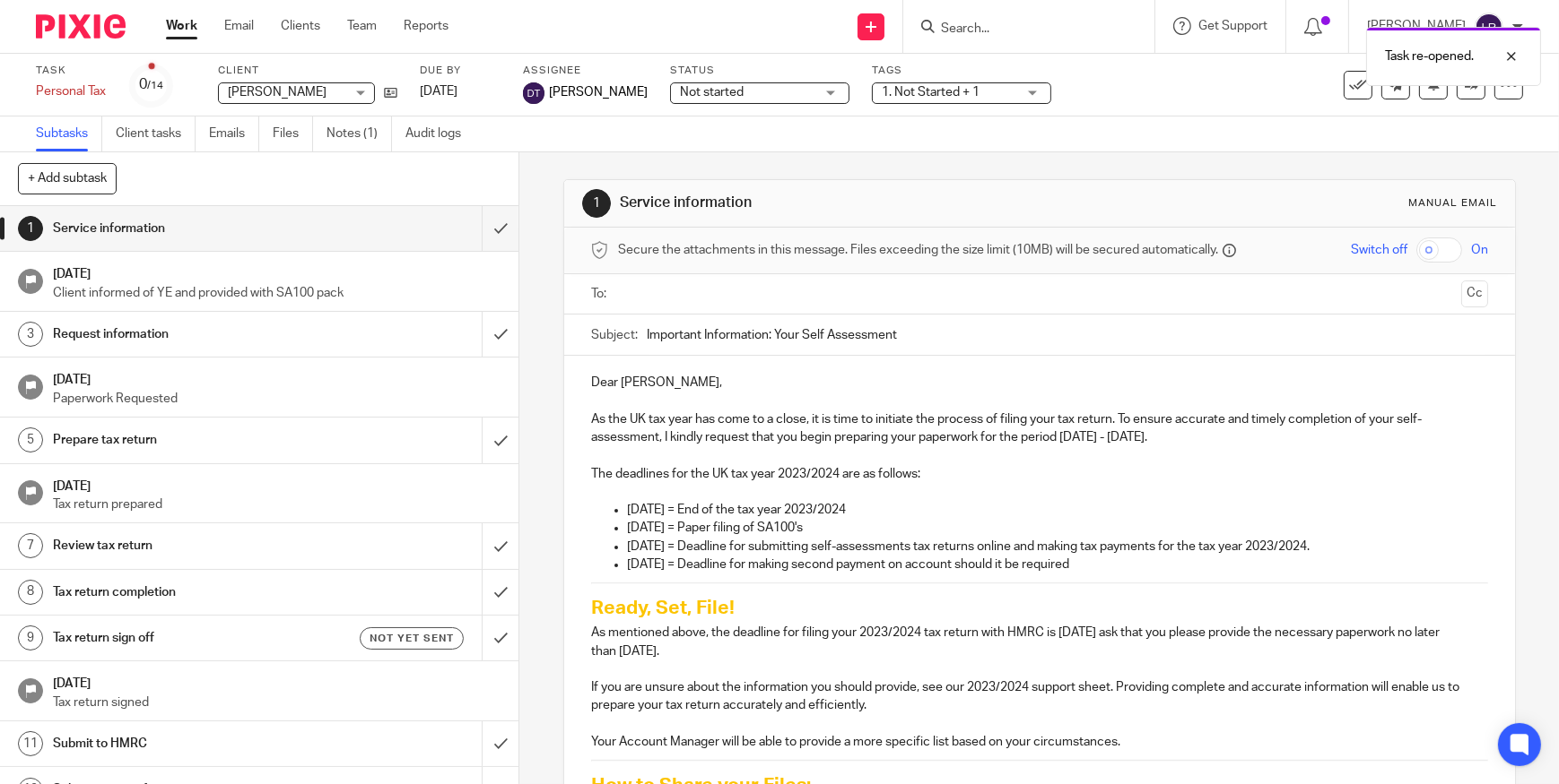
click at [1033, 37] on div "Task re-opened." at bounding box center [1160, 52] width 762 height 68
click at [1028, 29] on div "Task re-opened." at bounding box center [1160, 52] width 762 height 68
click at [1001, 26] on div "Task re-opened." at bounding box center [1160, 52] width 762 height 68
click at [974, 23] on div "Task re-opened." at bounding box center [1160, 52] width 762 height 68
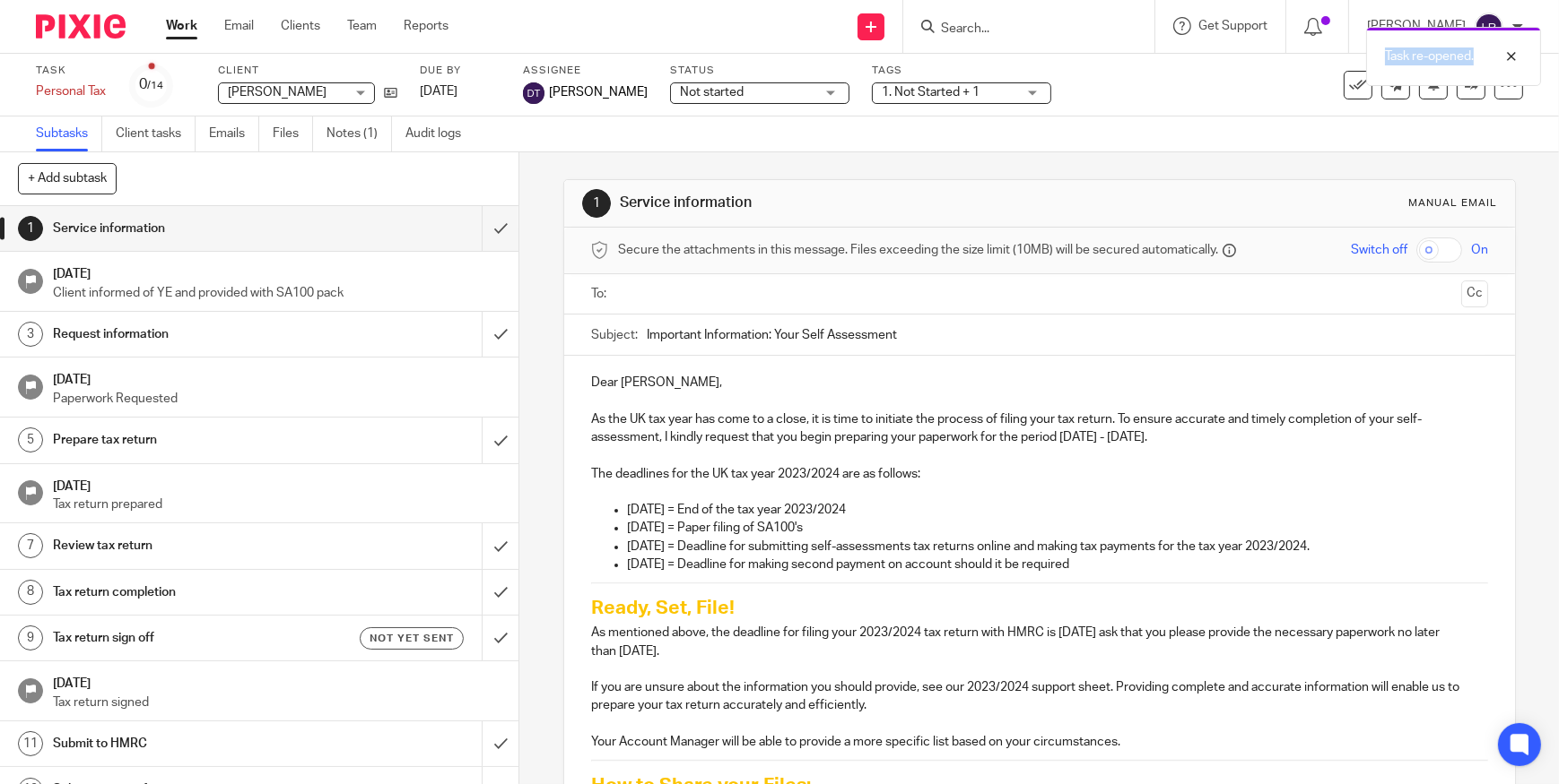
click at [974, 23] on div "Task re-opened." at bounding box center [1160, 52] width 762 height 68
drag, startPoint x: 974, startPoint y: 23, endPoint x: 968, endPoint y: 35, distance: 13.4
click at [968, 35] on div "Task re-opened." at bounding box center [1160, 52] width 762 height 68
click at [85, 17] on img at bounding box center [81, 26] width 90 height 24
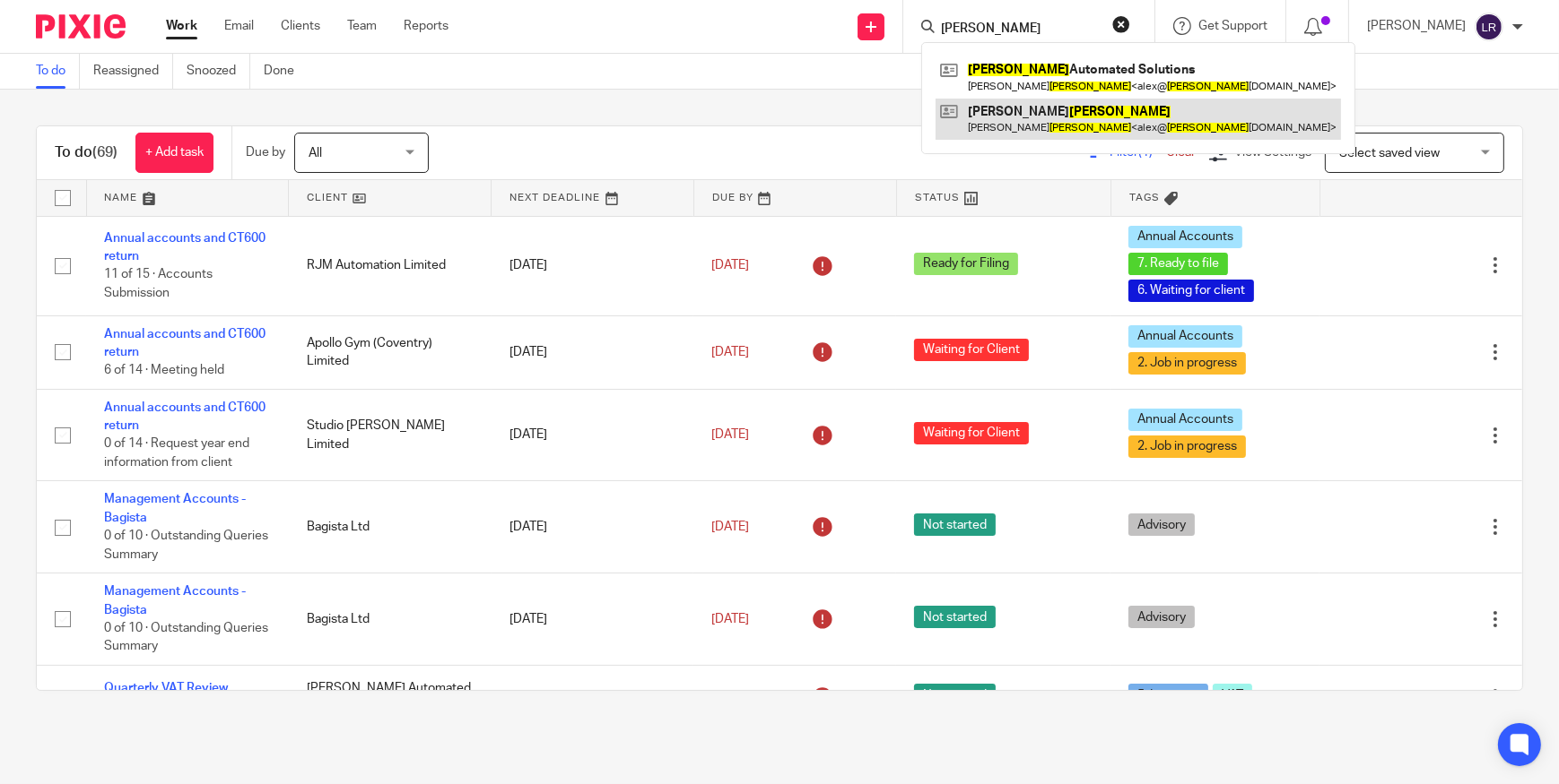
type input "KELLER"
click at [1025, 130] on link at bounding box center [1138, 119] width 406 height 41
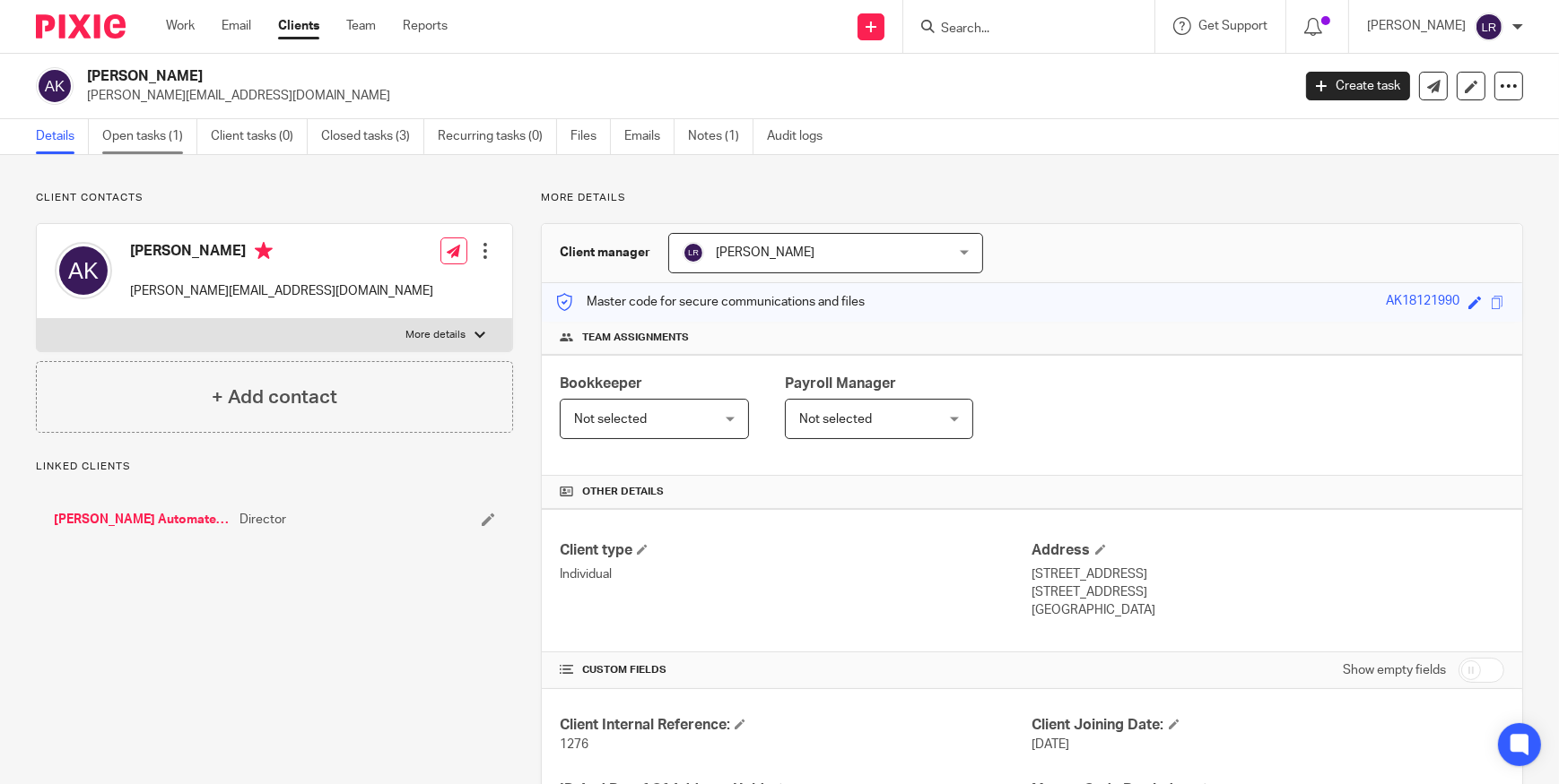
click at [143, 143] on link "Open tasks (1)" at bounding box center [150, 136] width 95 height 35
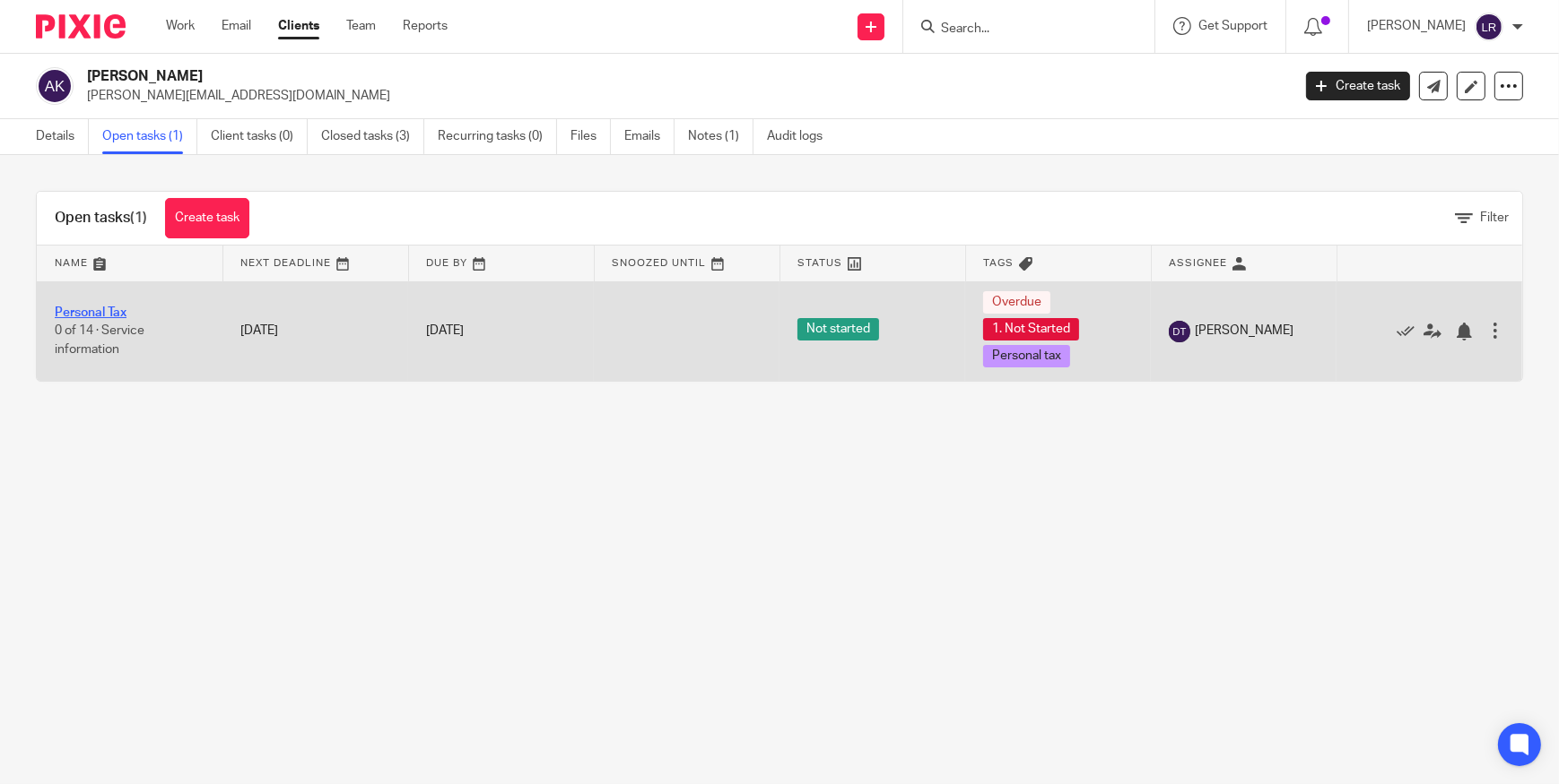
click at [110, 314] on link "Personal Tax" at bounding box center [91, 313] width 72 height 13
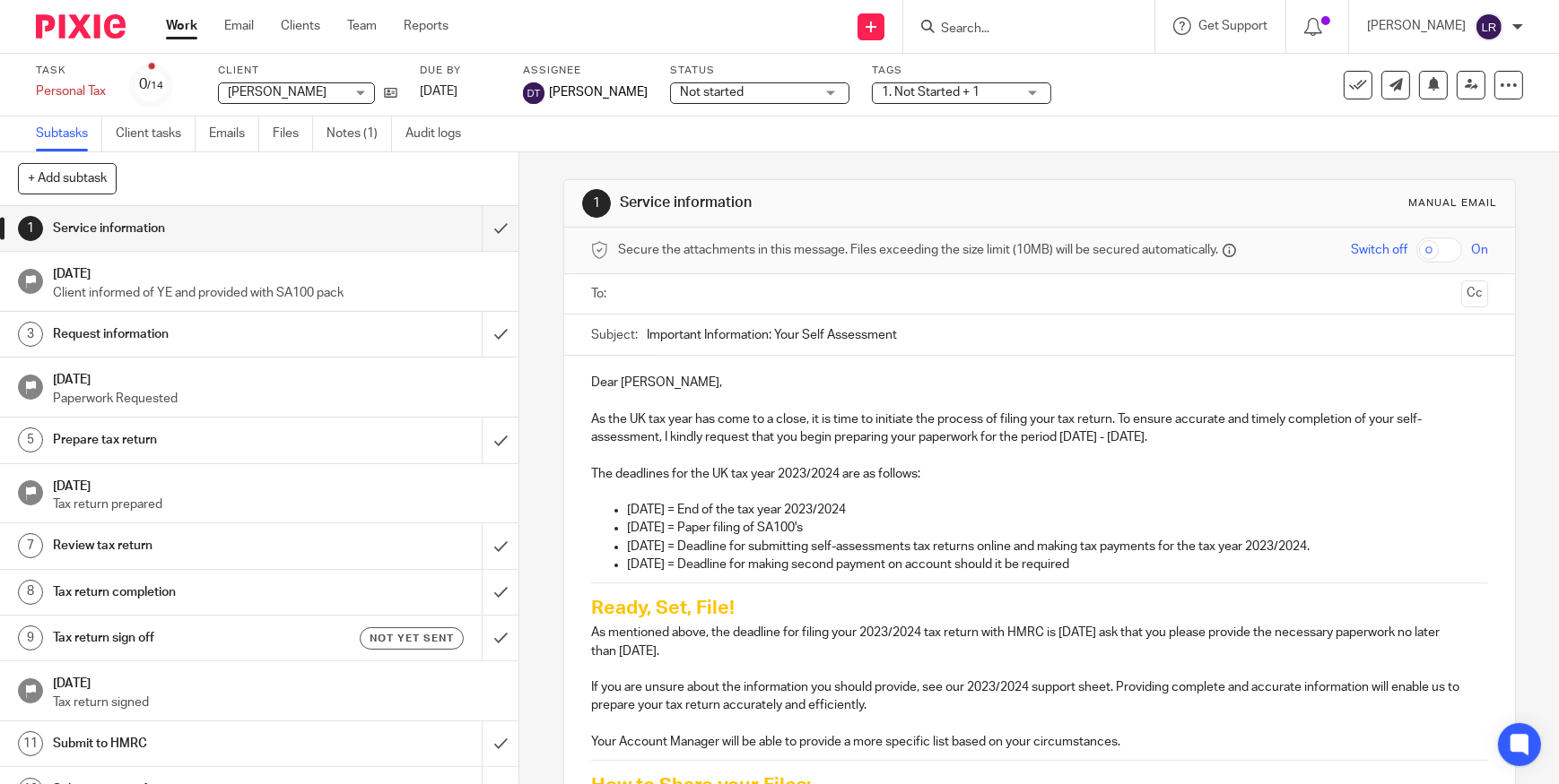
click at [744, 86] on span "Not started" at bounding box center [712, 92] width 64 height 13
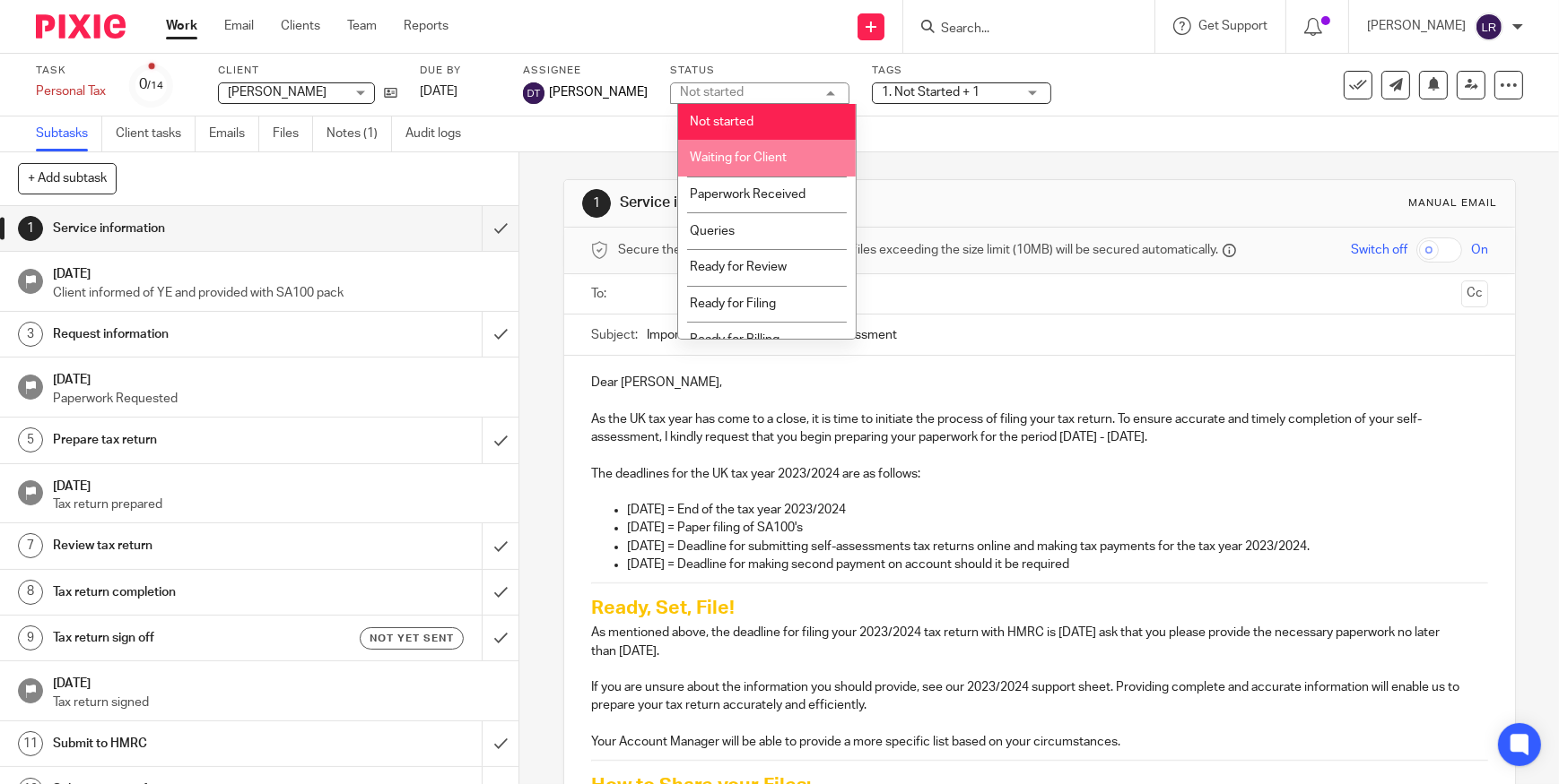
click at [768, 157] on span "Waiting for Client" at bounding box center [738, 157] width 97 height 13
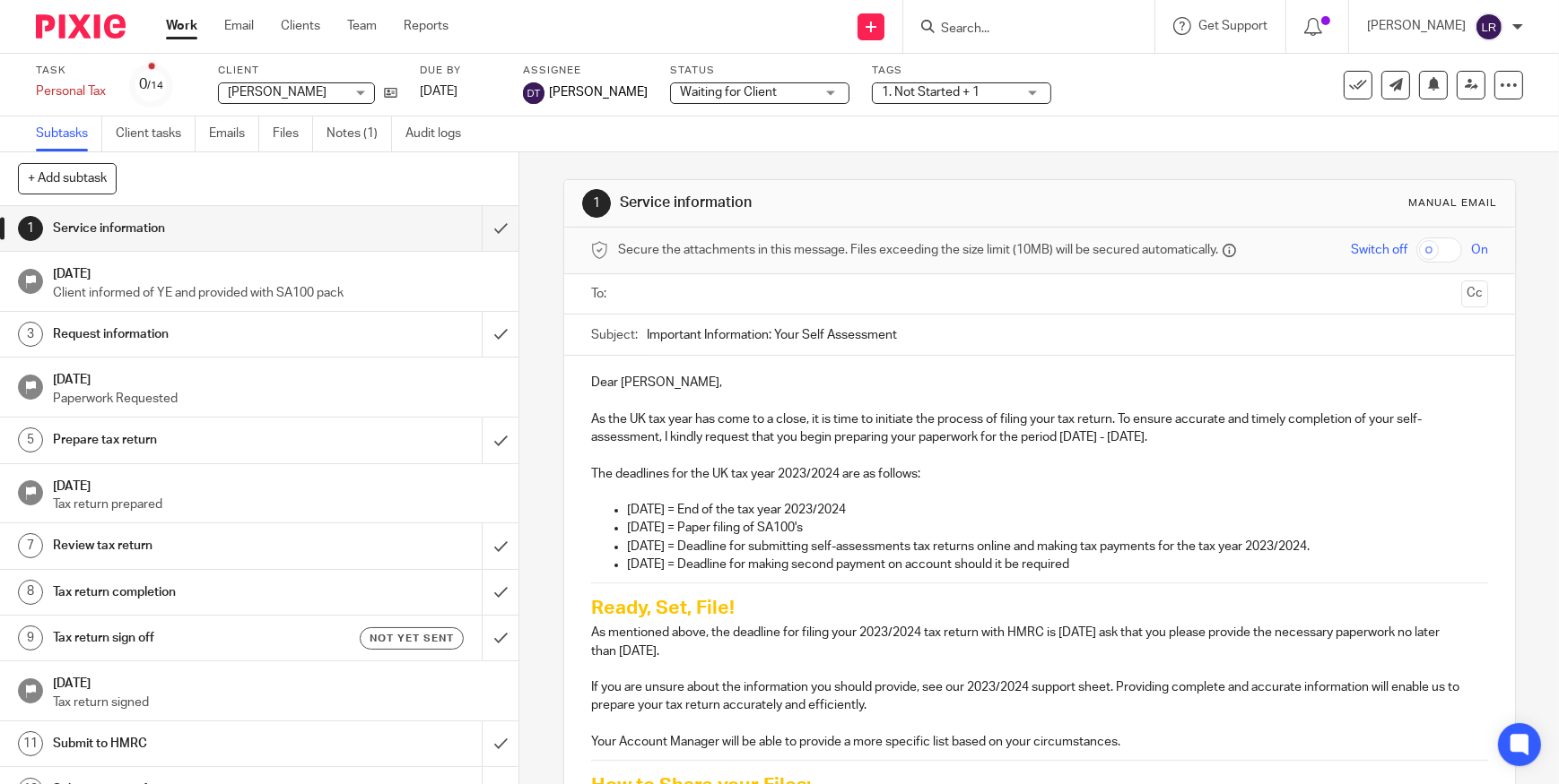
click at [954, 90] on span "1. Not Started + 1" at bounding box center [931, 92] width 98 height 13
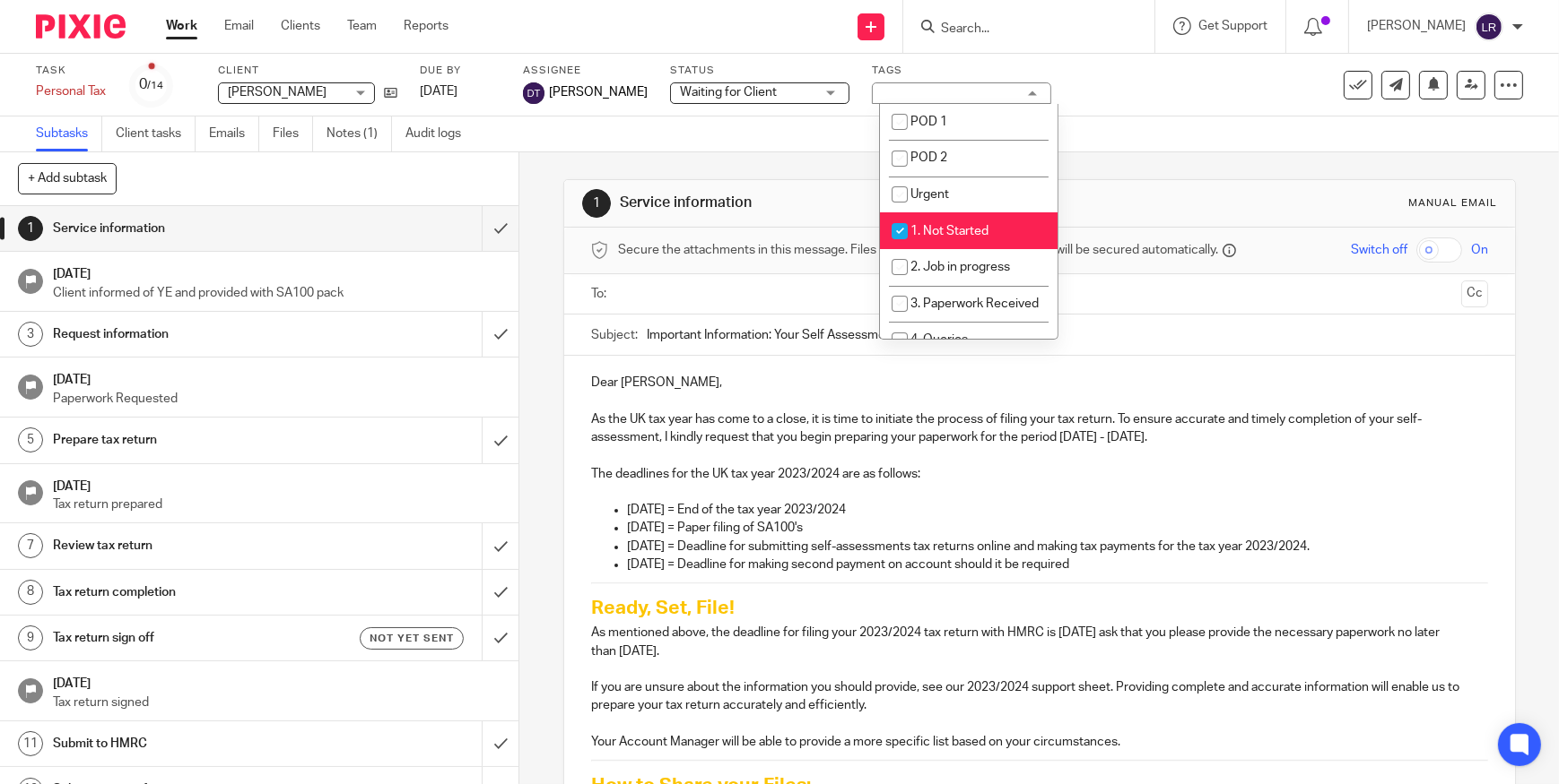
click at [972, 225] on span "1. Not Started" at bounding box center [949, 231] width 78 height 13
checkbox input "false"
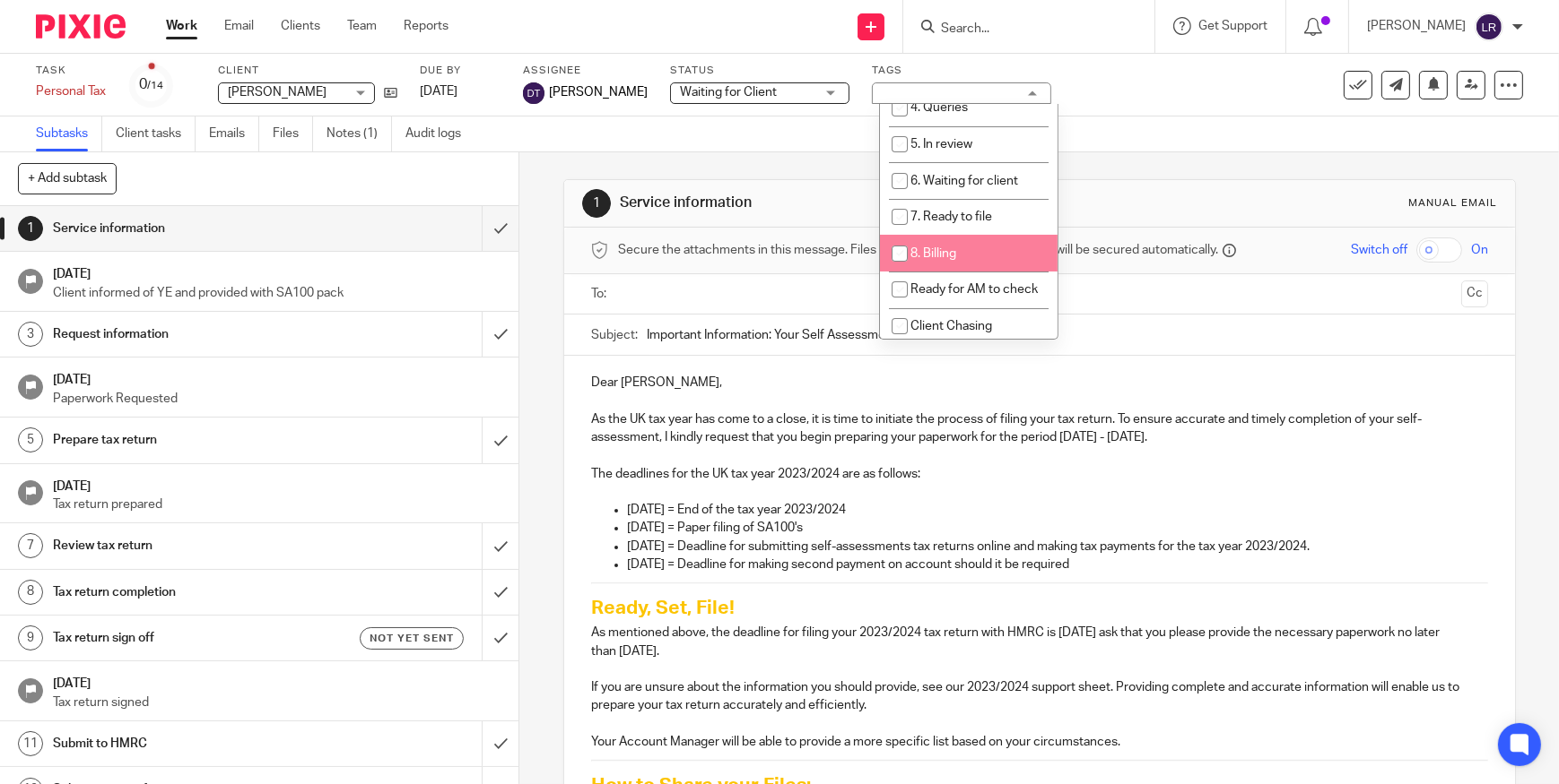
scroll to position [244, 0]
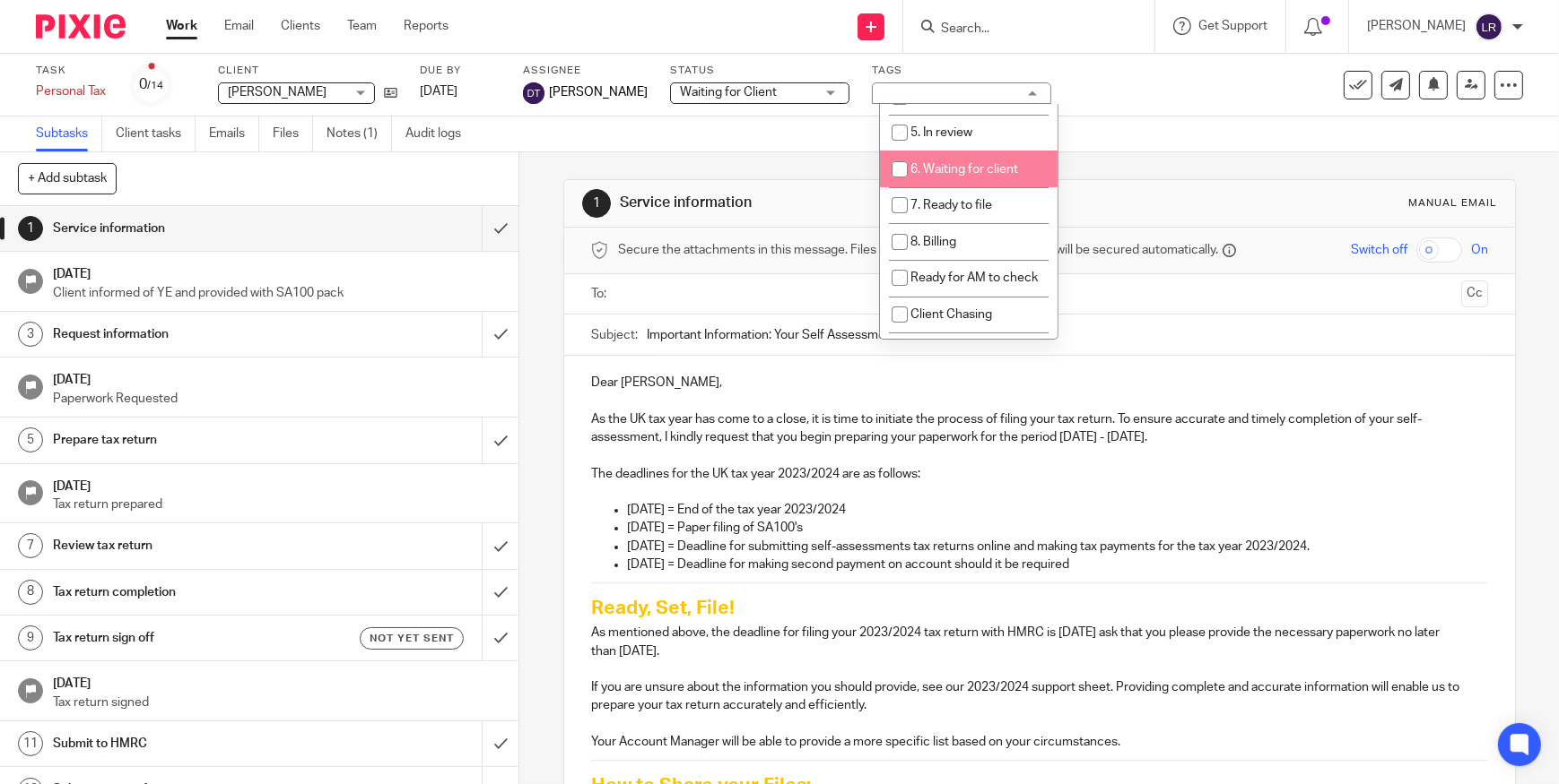
click at [966, 187] on li "6. Waiting for client" at bounding box center [969, 168] width 177 height 37
checkbox input "true"
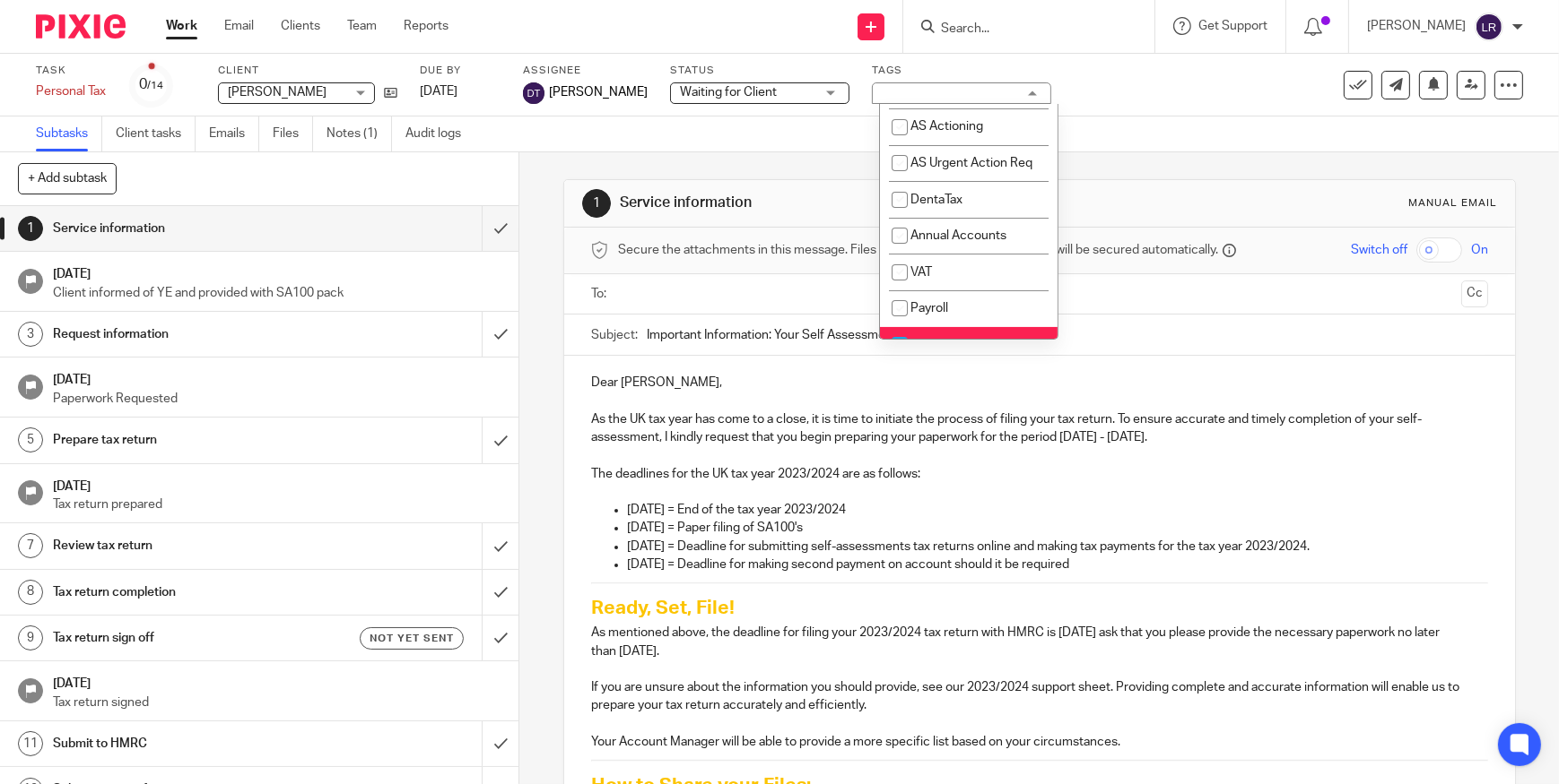
scroll to position [570, 0]
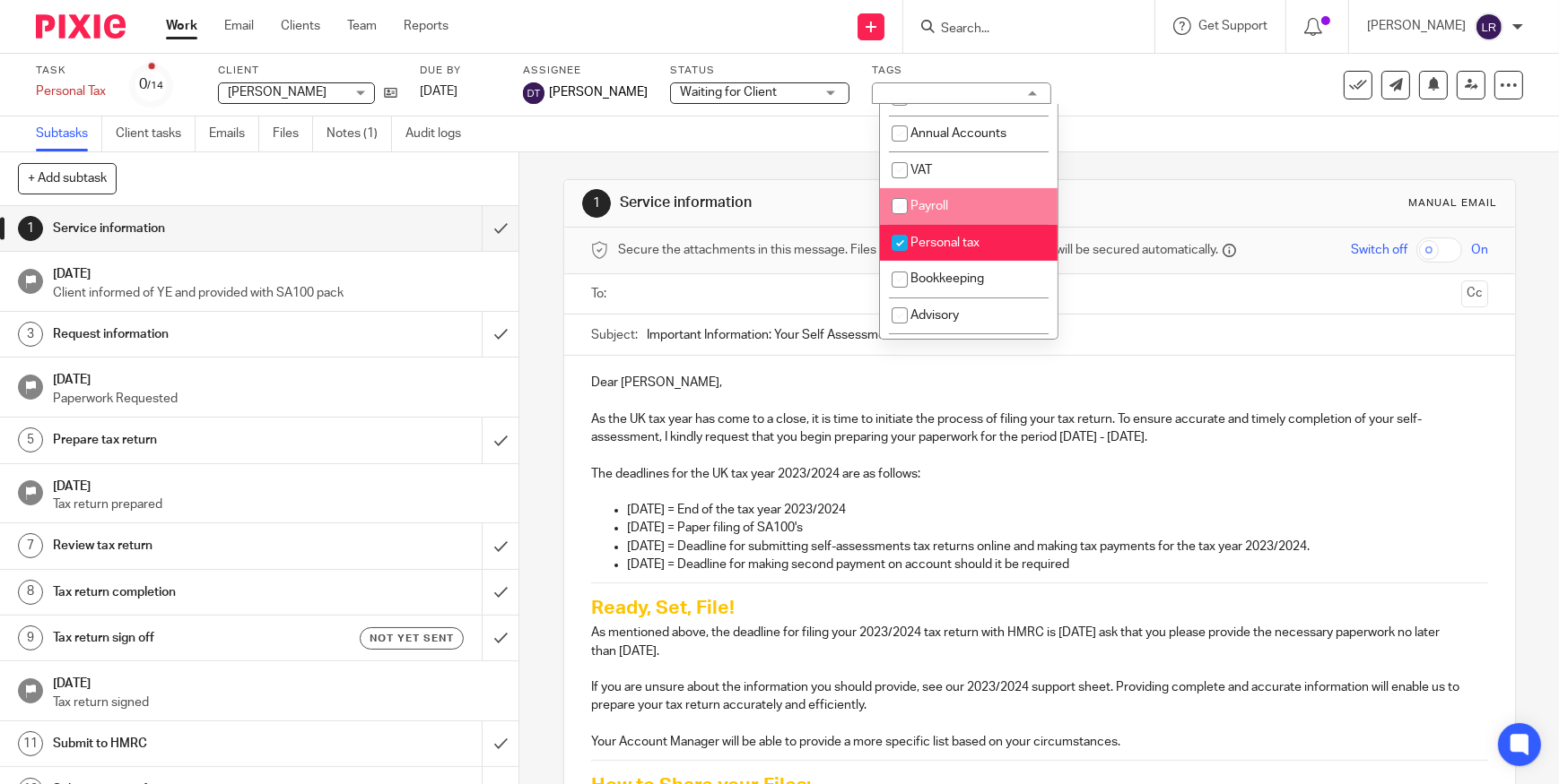
click at [776, 311] on div at bounding box center [1041, 294] width 841 height 40
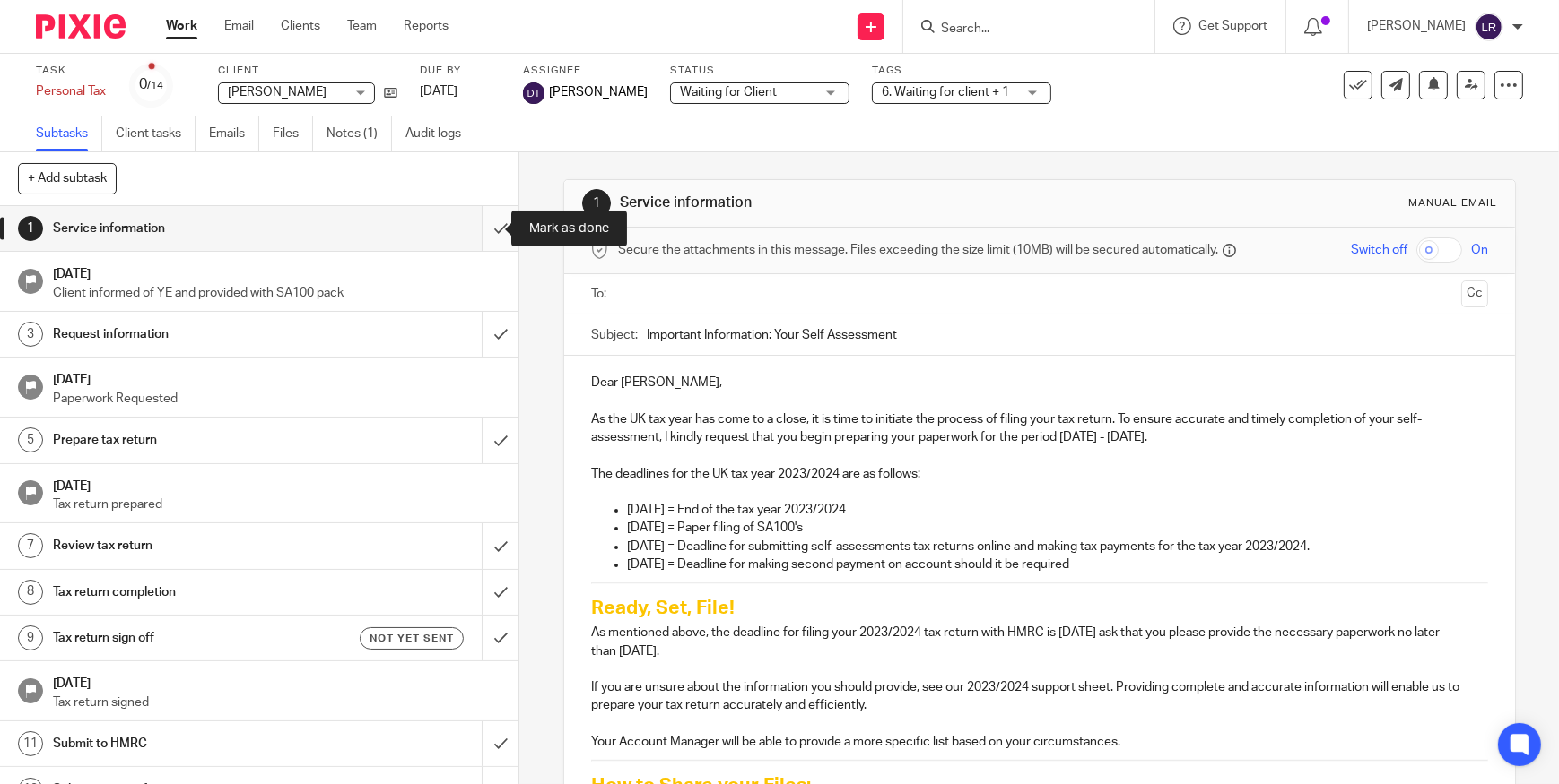
click at [480, 229] on input "submit" at bounding box center [259, 228] width 518 height 45
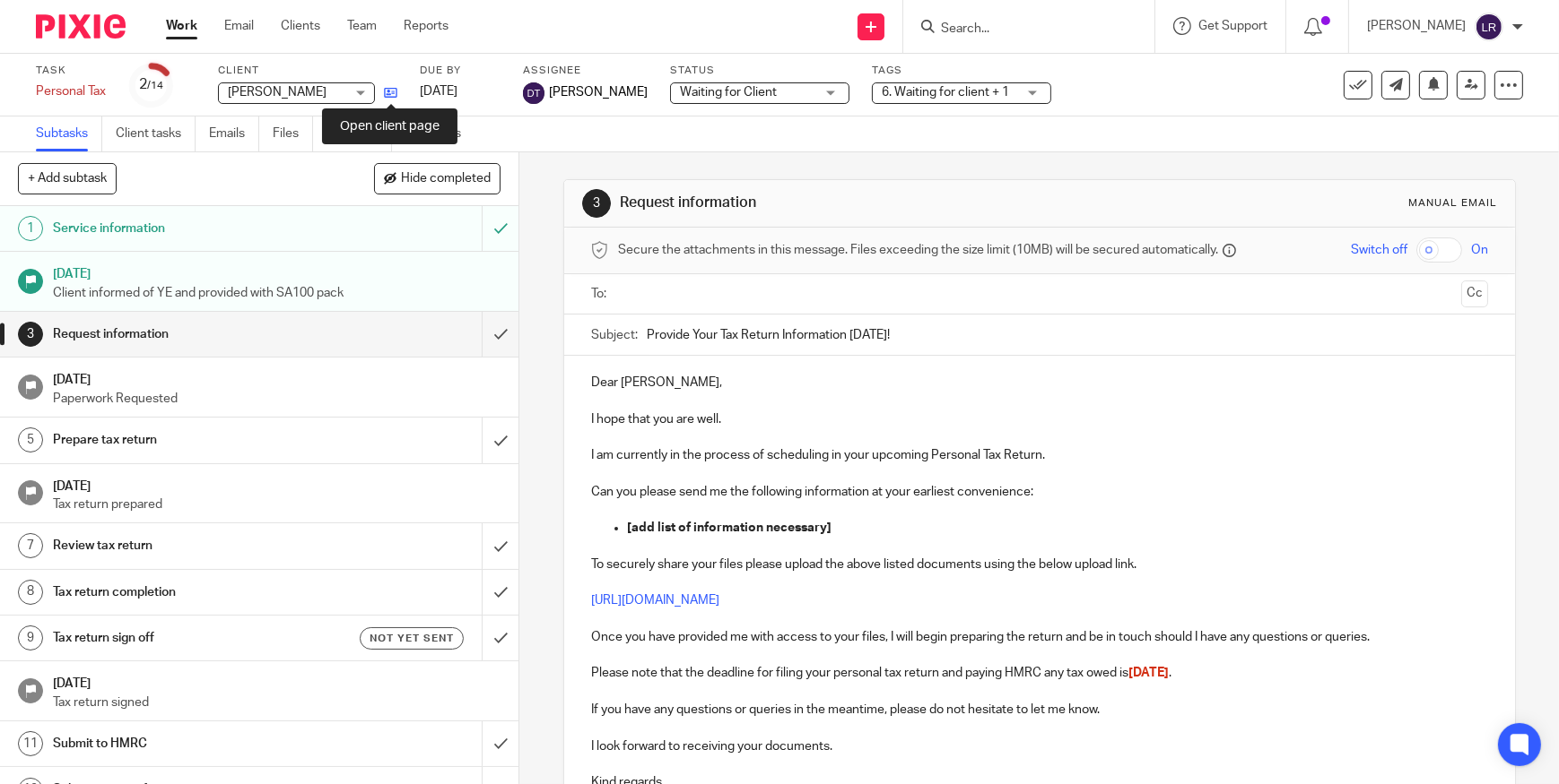
click at [393, 90] on icon at bounding box center [390, 92] width 13 height 13
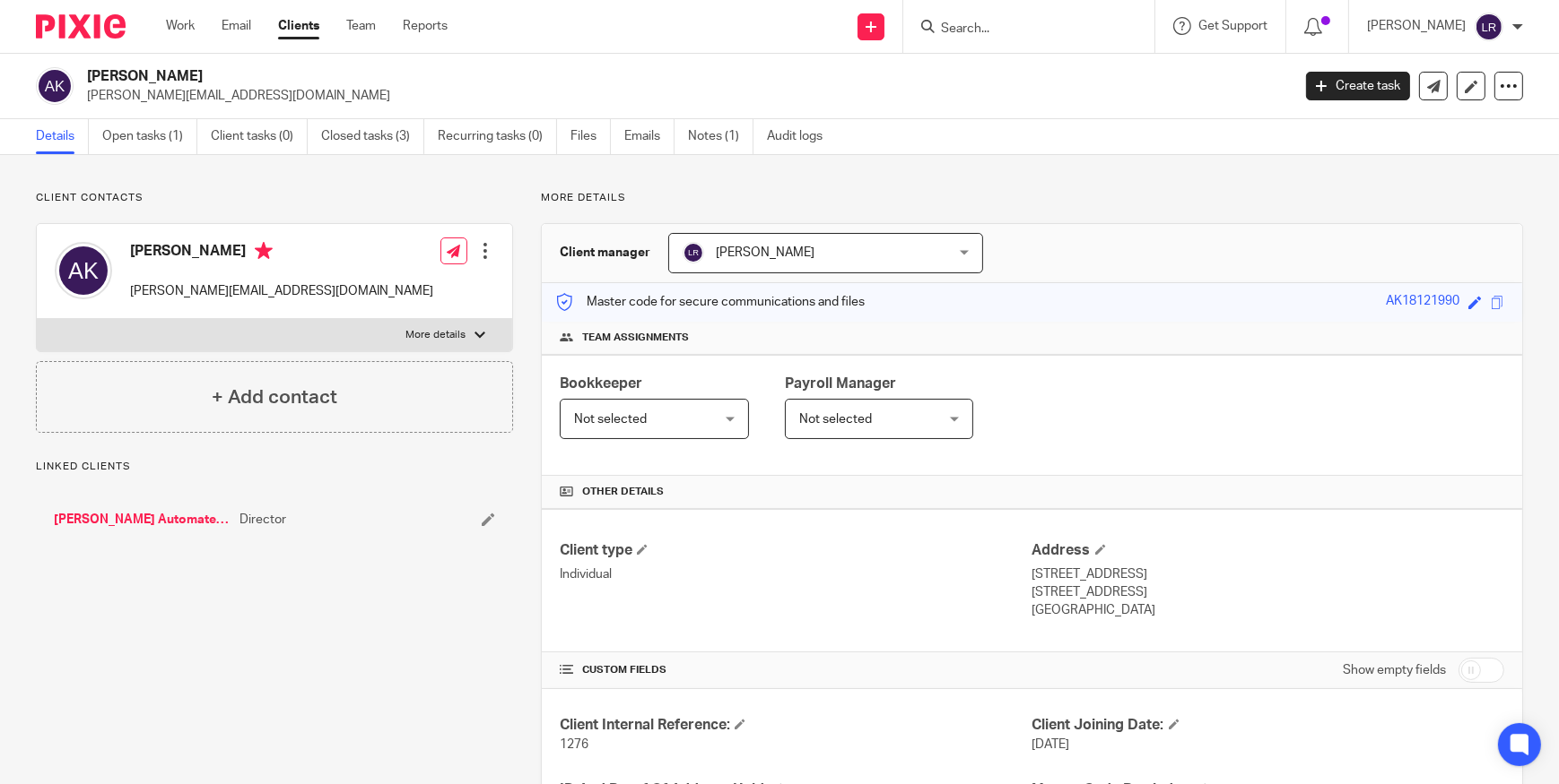
click at [442, 327] on label "More details" at bounding box center [274, 335] width 475 height 32
click at [37, 319] on input "More details" at bounding box center [36, 318] width 1 height 1
checkbox input "true"
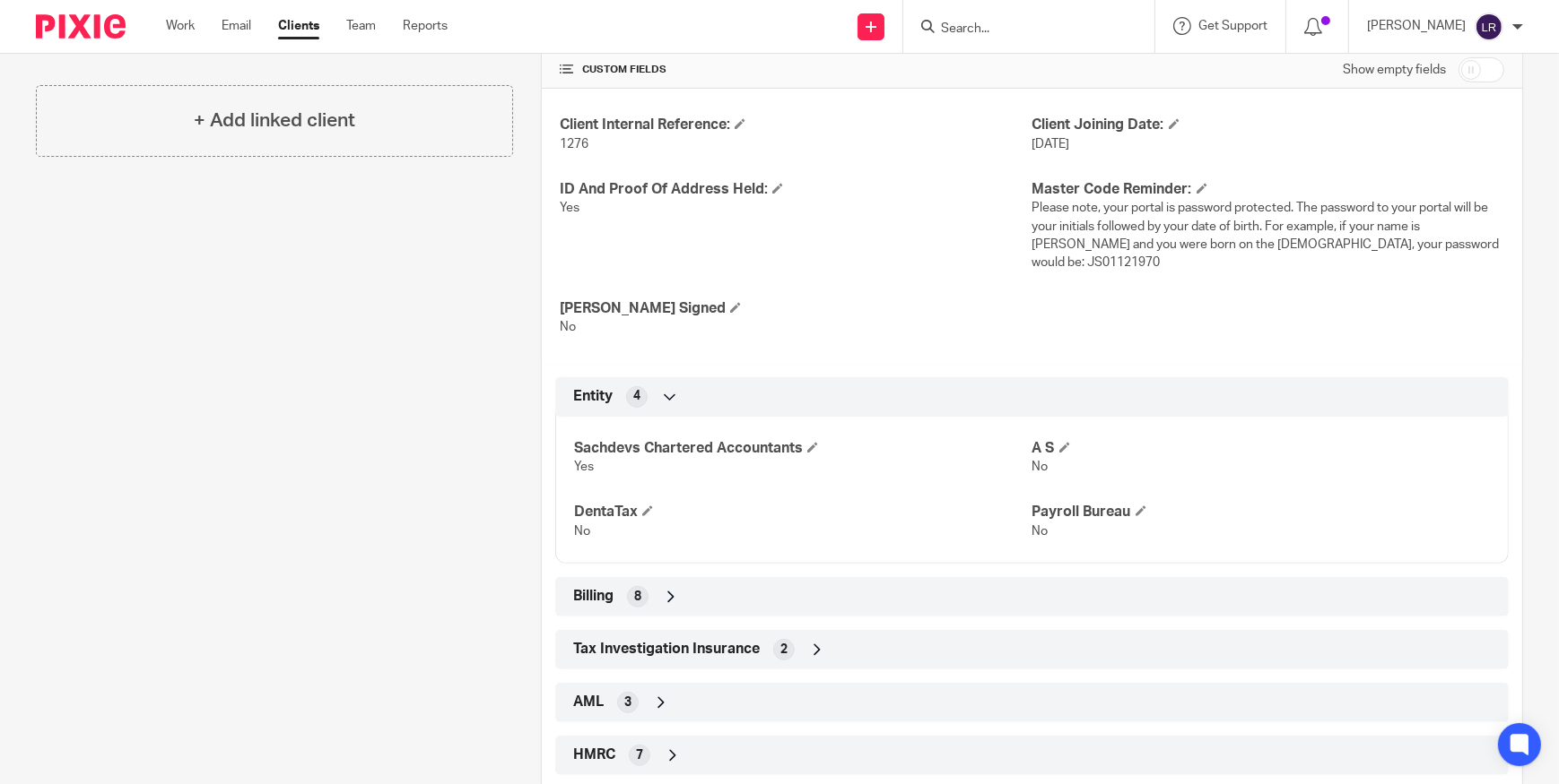
scroll to position [641, 0]
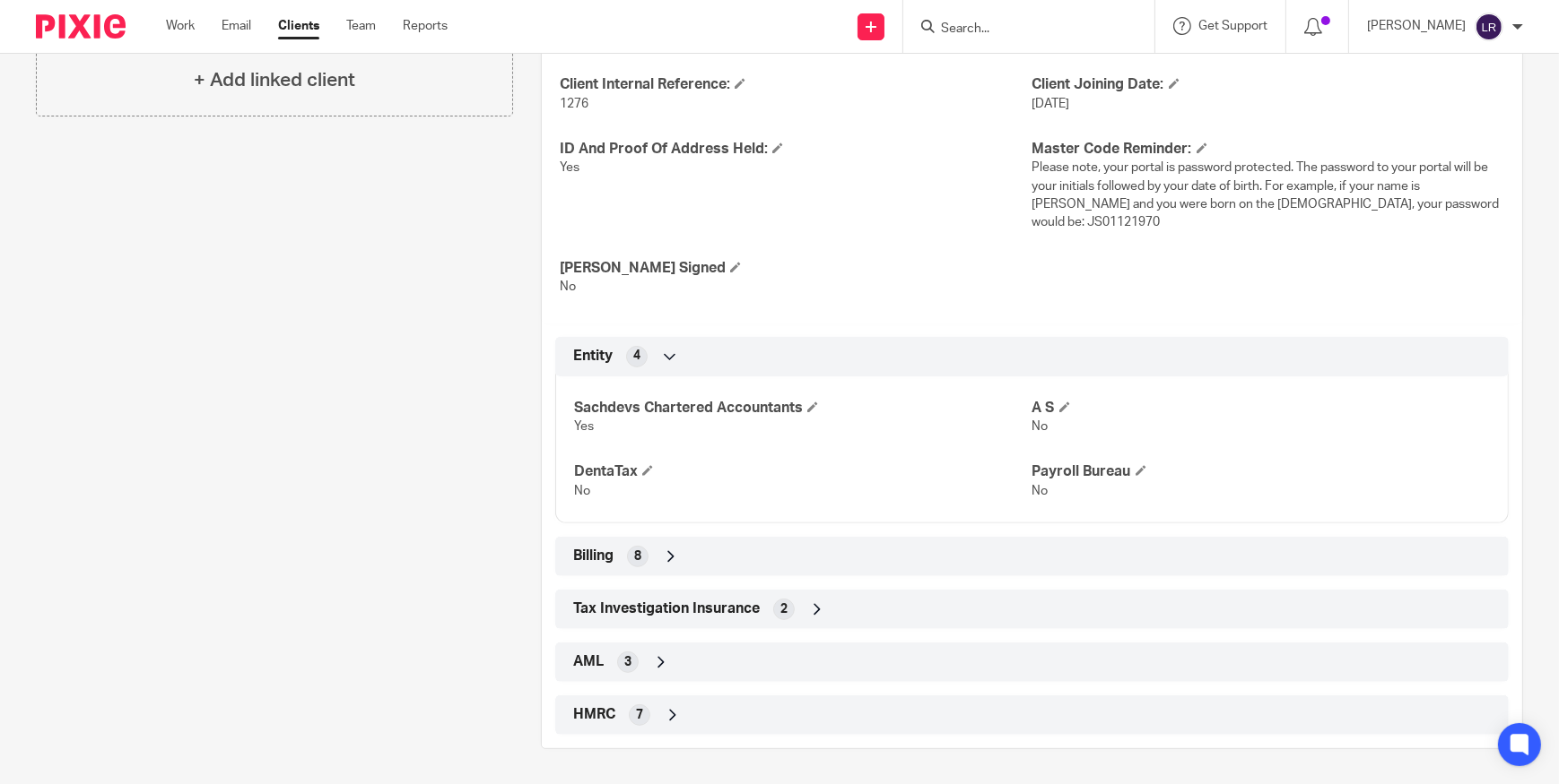
click at [770, 721] on div "HMRC 7" at bounding box center [1032, 715] width 927 height 31
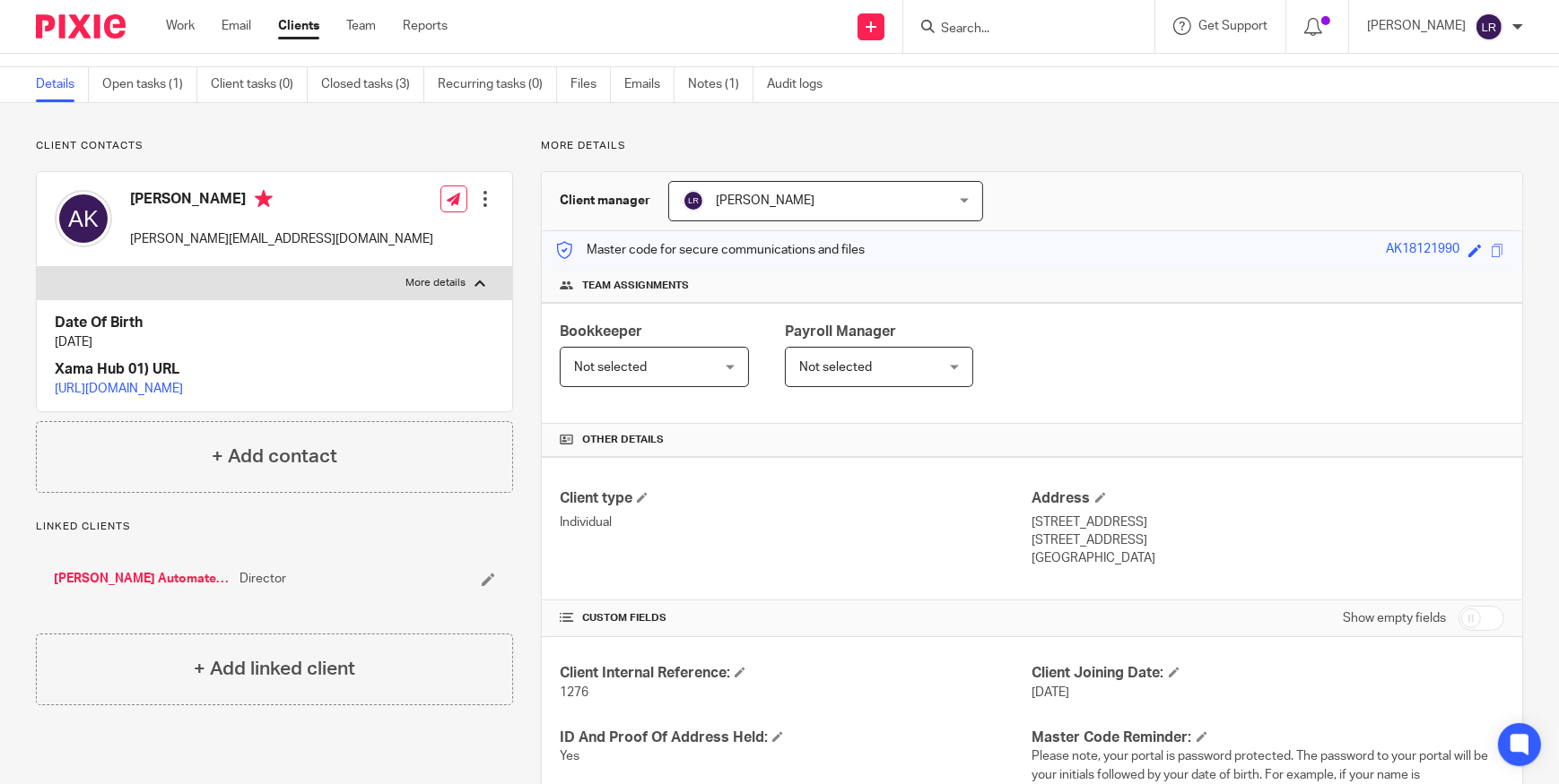
scroll to position [0, 0]
